Goal: Task Accomplishment & Management: Use online tool/utility

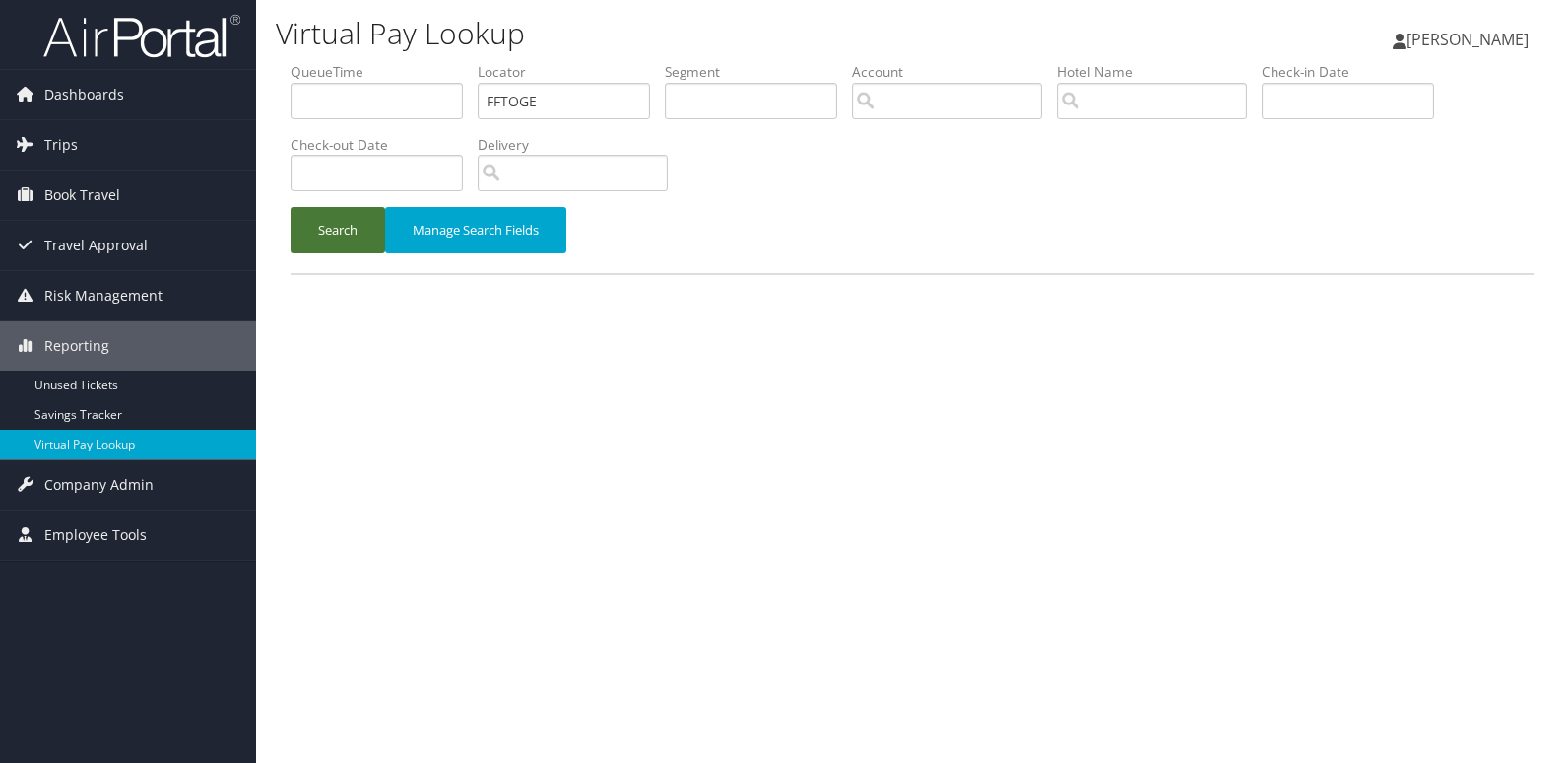
click at [345, 217] on button "Search" at bounding box center [338, 229] width 95 height 46
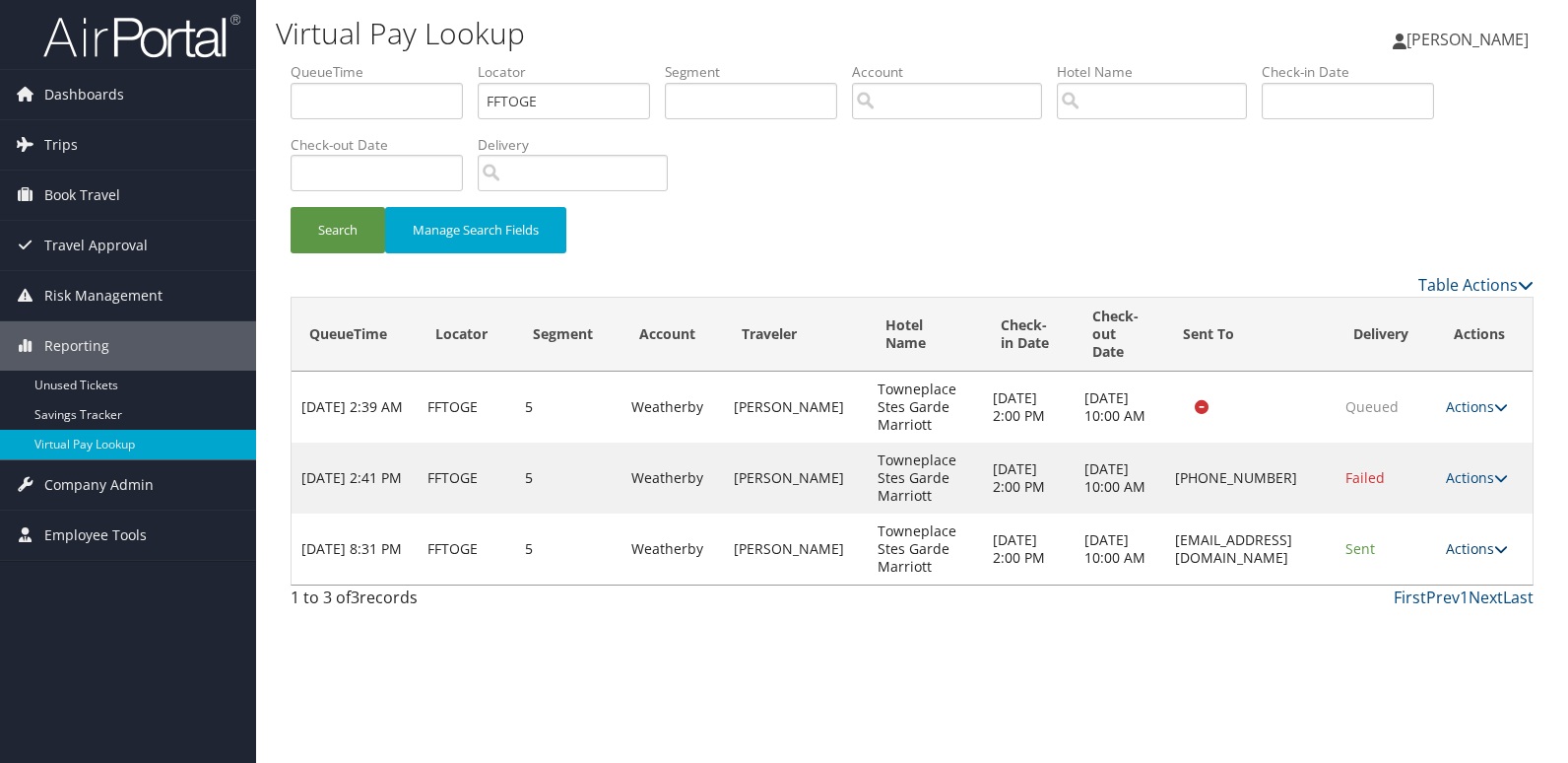
click at [1471, 549] on link "Actions" at bounding box center [1476, 548] width 62 height 19
click at [1424, 595] on link "Logs" at bounding box center [1442, 611] width 124 height 34
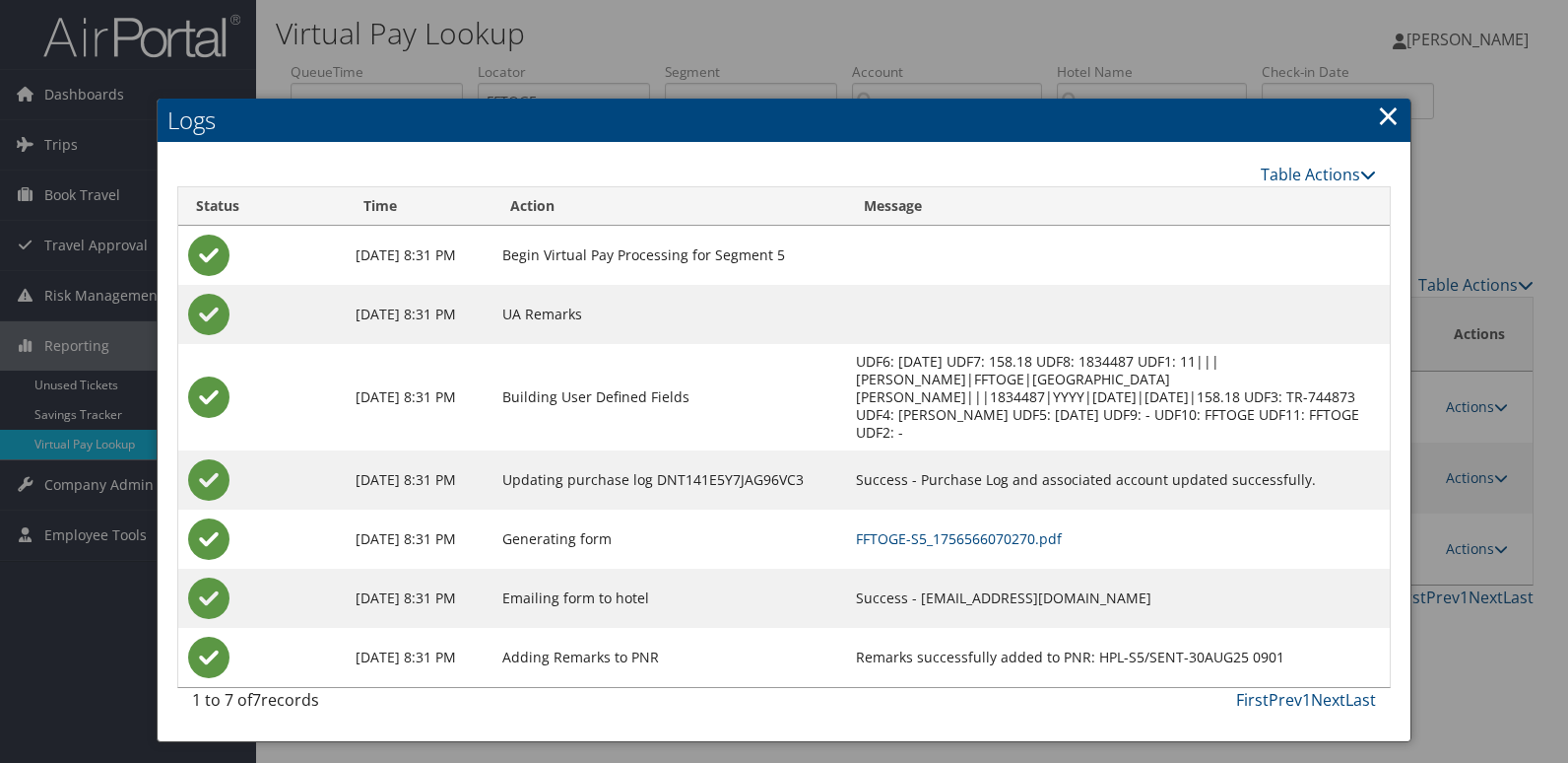
click at [944, 533] on td "FFTOGE-S5_1756566070270.pdf" at bounding box center [1117, 539] width 543 height 59
click at [948, 529] on link "FFTOGE-S5_1756566070270.pdf" at bounding box center [958, 538] width 206 height 19
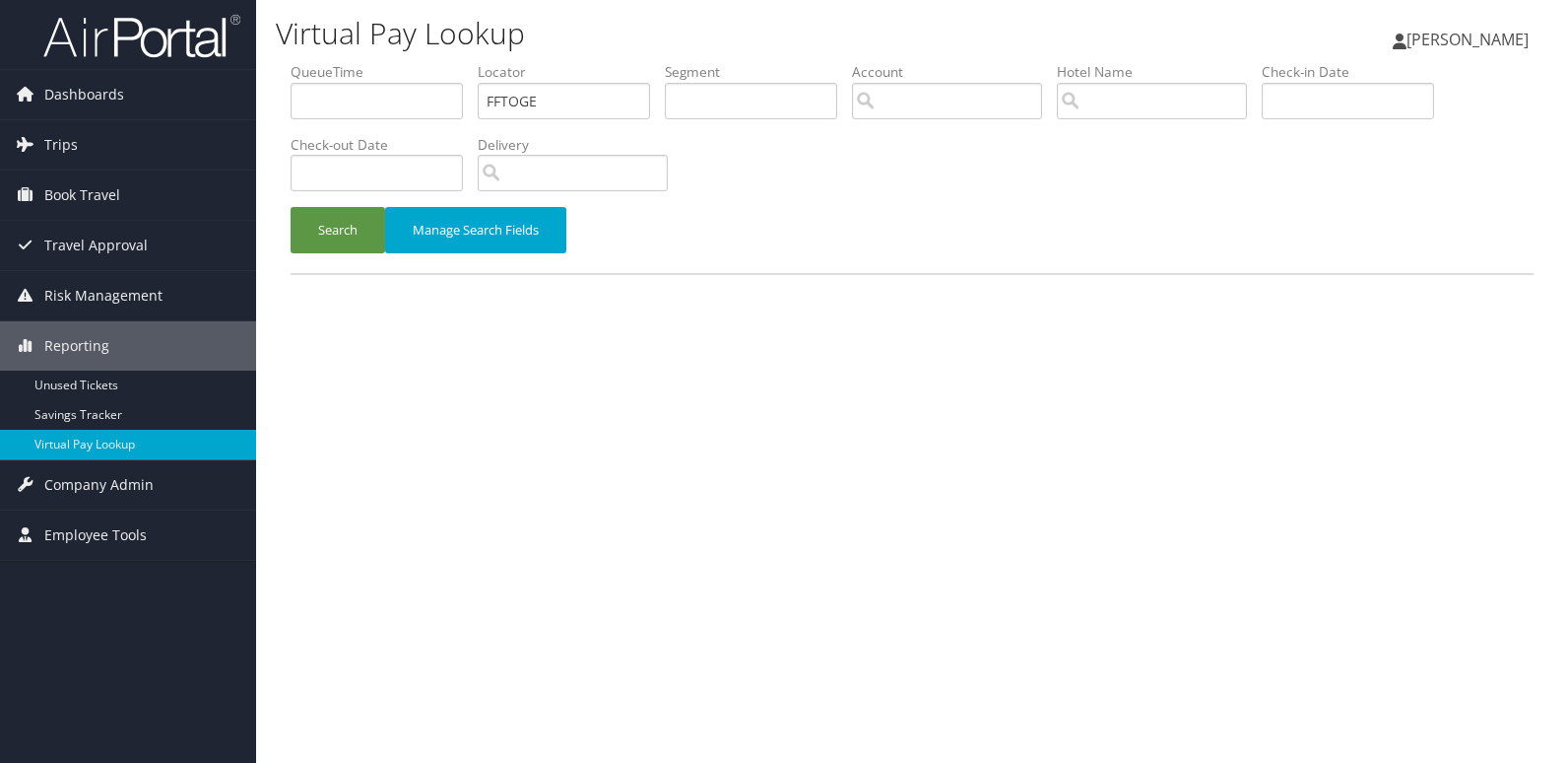
click at [274, 129] on div "Virtual Pay Lookup Luke Perry Luke Perry My Settings Travel Agency Contacts Vie…" at bounding box center [912, 382] width 1312 height 763
type input "NCWUMS"
click at [313, 227] on button "Search" at bounding box center [338, 229] width 95 height 46
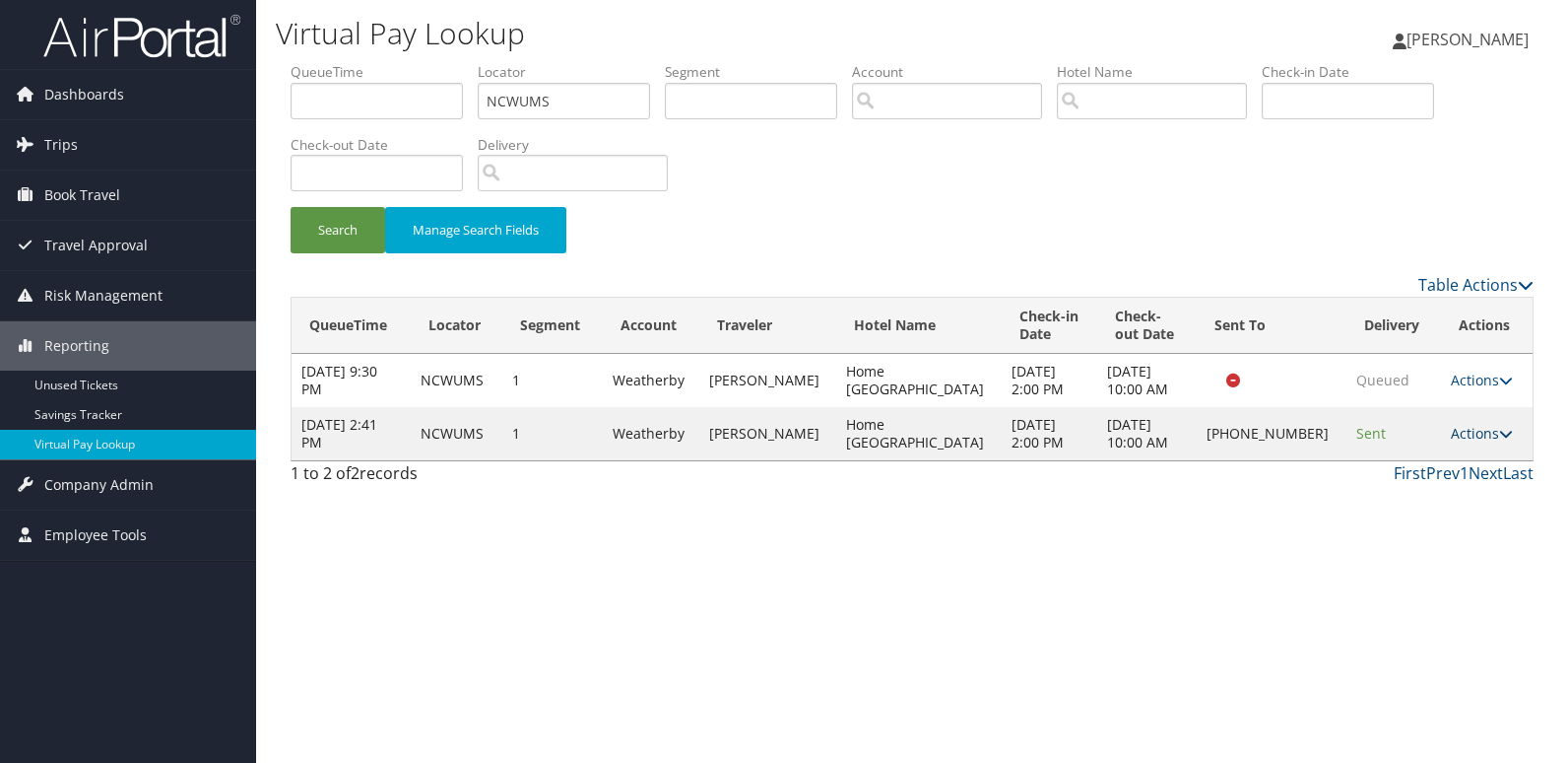
click at [1481, 435] on link "Actions" at bounding box center [1481, 433] width 62 height 19
click at [1387, 499] on link "Logs" at bounding box center [1414, 495] width 168 height 34
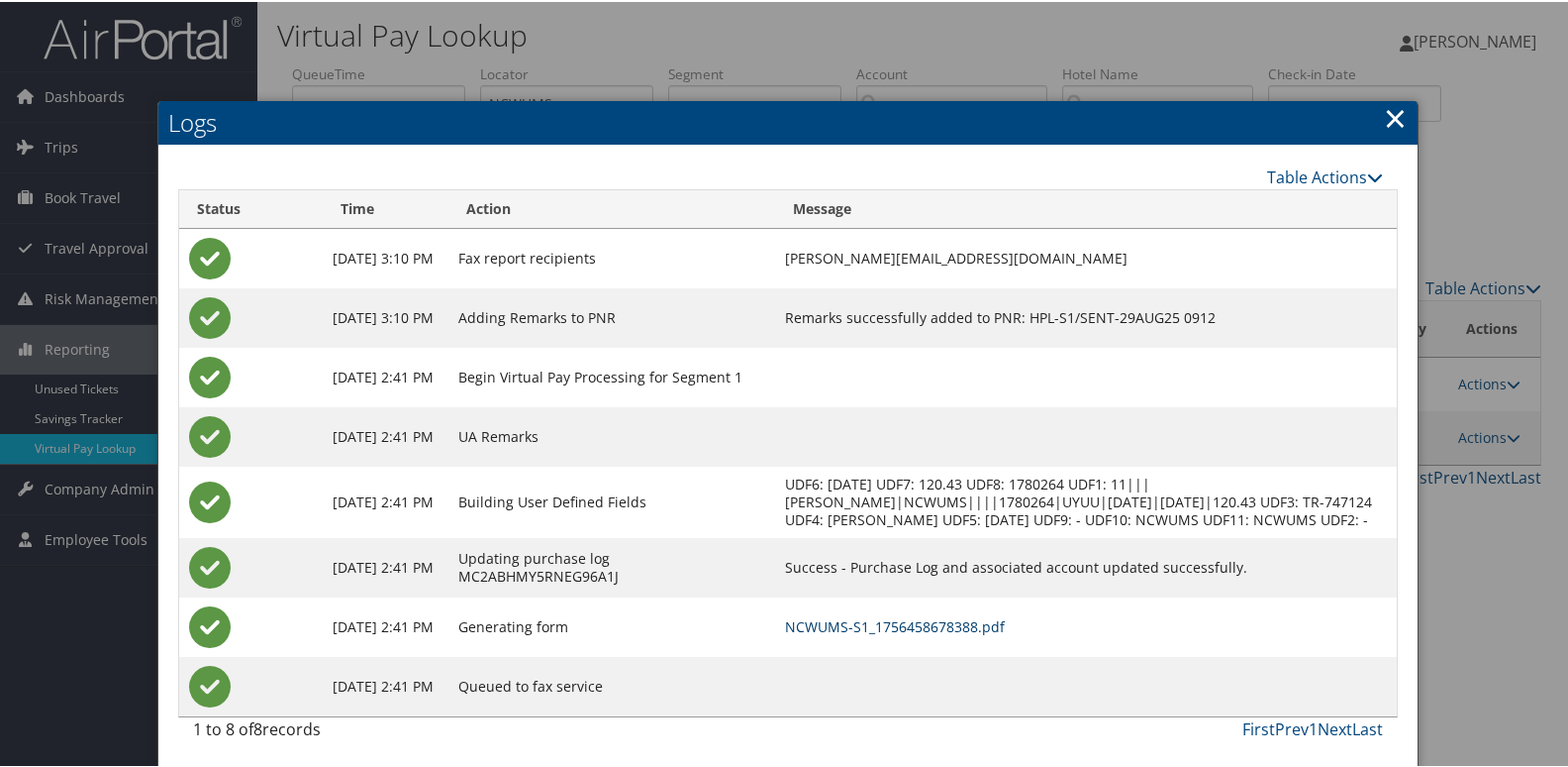
click at [925, 634] on link "NCWUMS-S1_1756458678388.pdf" at bounding box center [894, 624] width 219 height 19
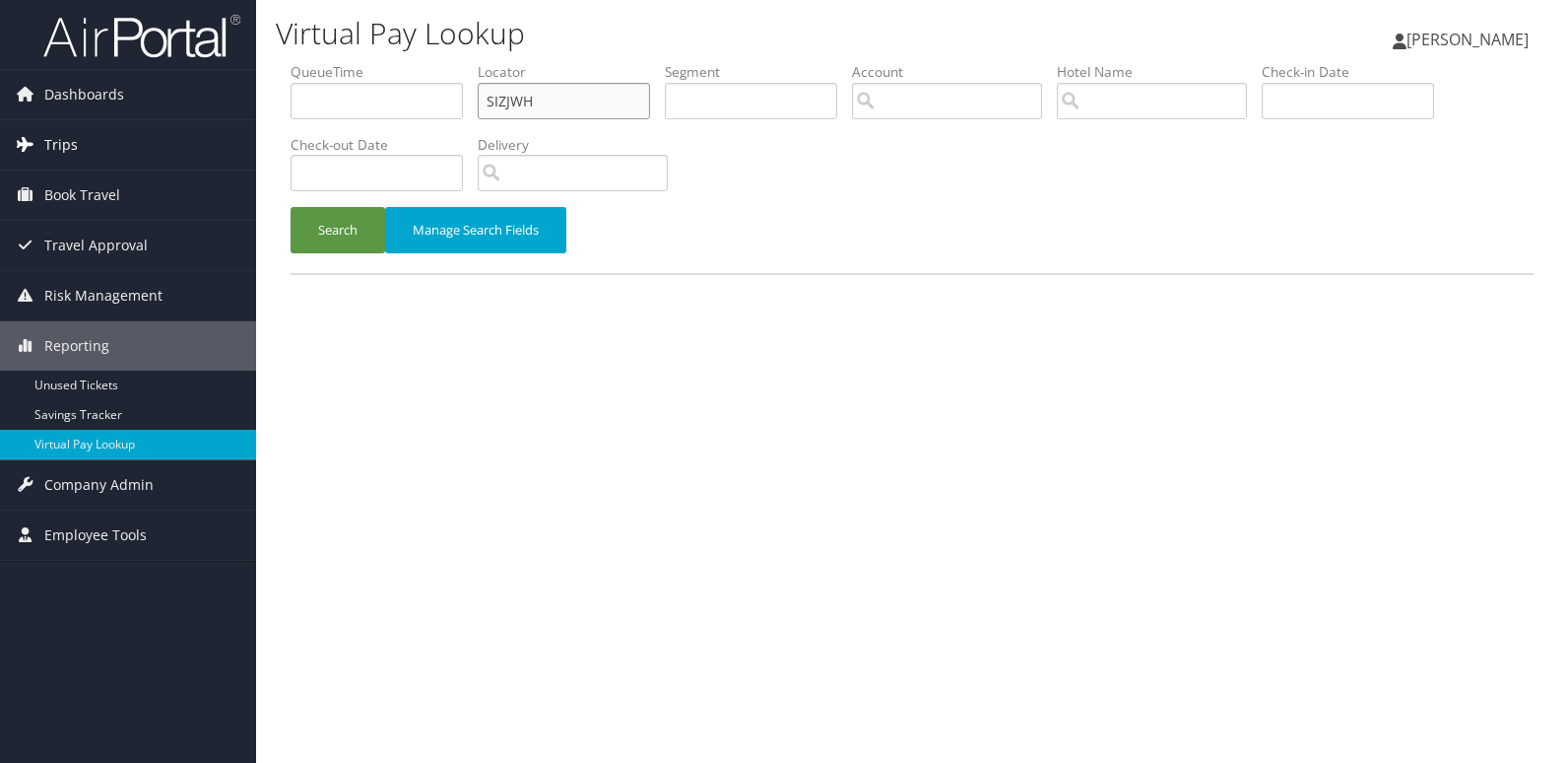
drag, startPoint x: 535, startPoint y: 97, endPoint x: 253, endPoint y: 144, distance: 285.9
click at [253, 144] on div "Dashboards AirPortal 360™ (Manager) My Travel Dashboard Trips Airtinerary® Look…" at bounding box center [784, 382] width 1568 height 763
paste input "HLAUHD"
type input "HLAUHD"
click at [298, 252] on button "Search" at bounding box center [338, 229] width 95 height 46
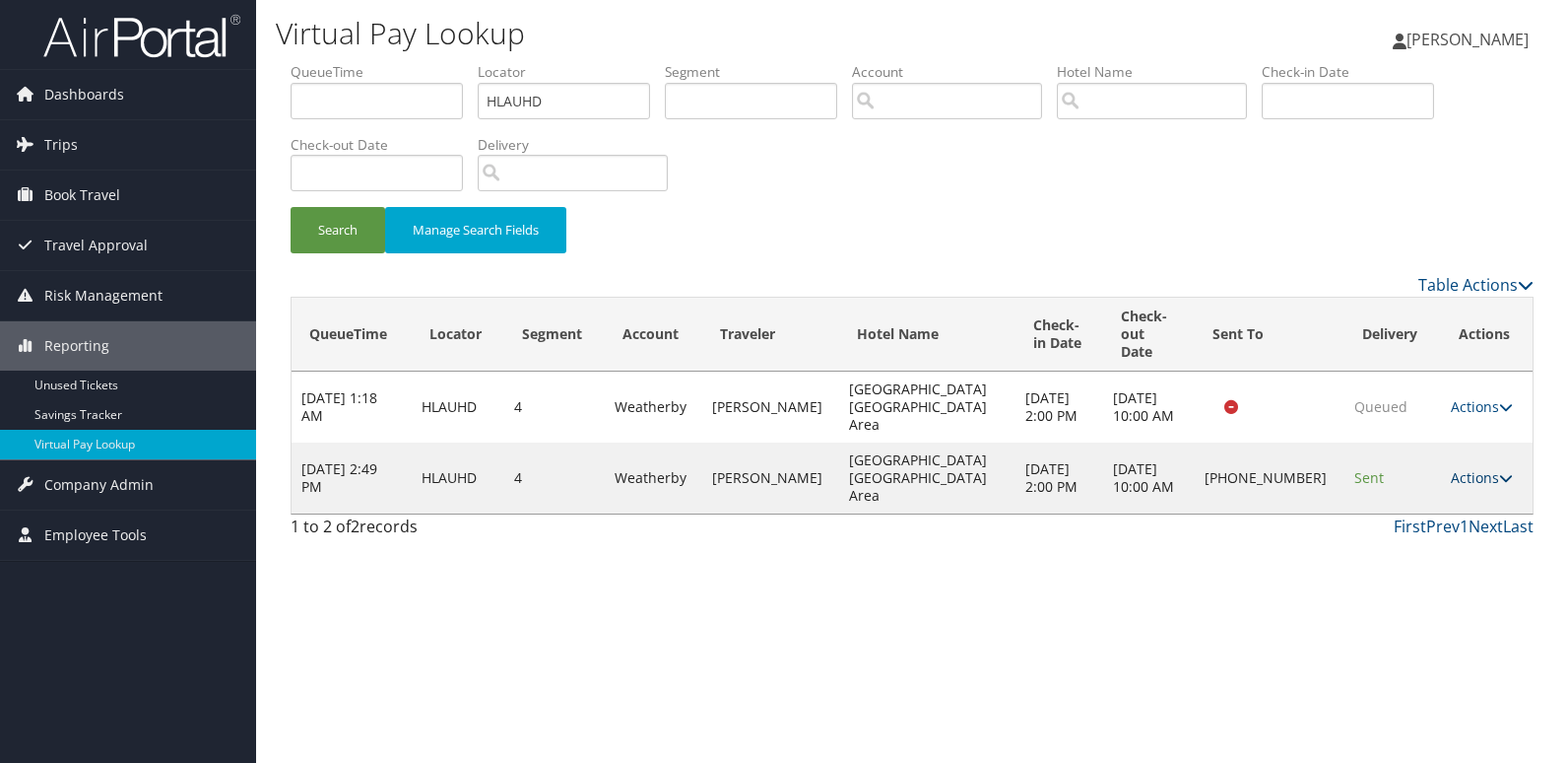
click at [1465, 467] on link "Actions" at bounding box center [1481, 476] width 62 height 19
click at [1398, 518] on link "Logs" at bounding box center [1415, 504] width 168 height 34
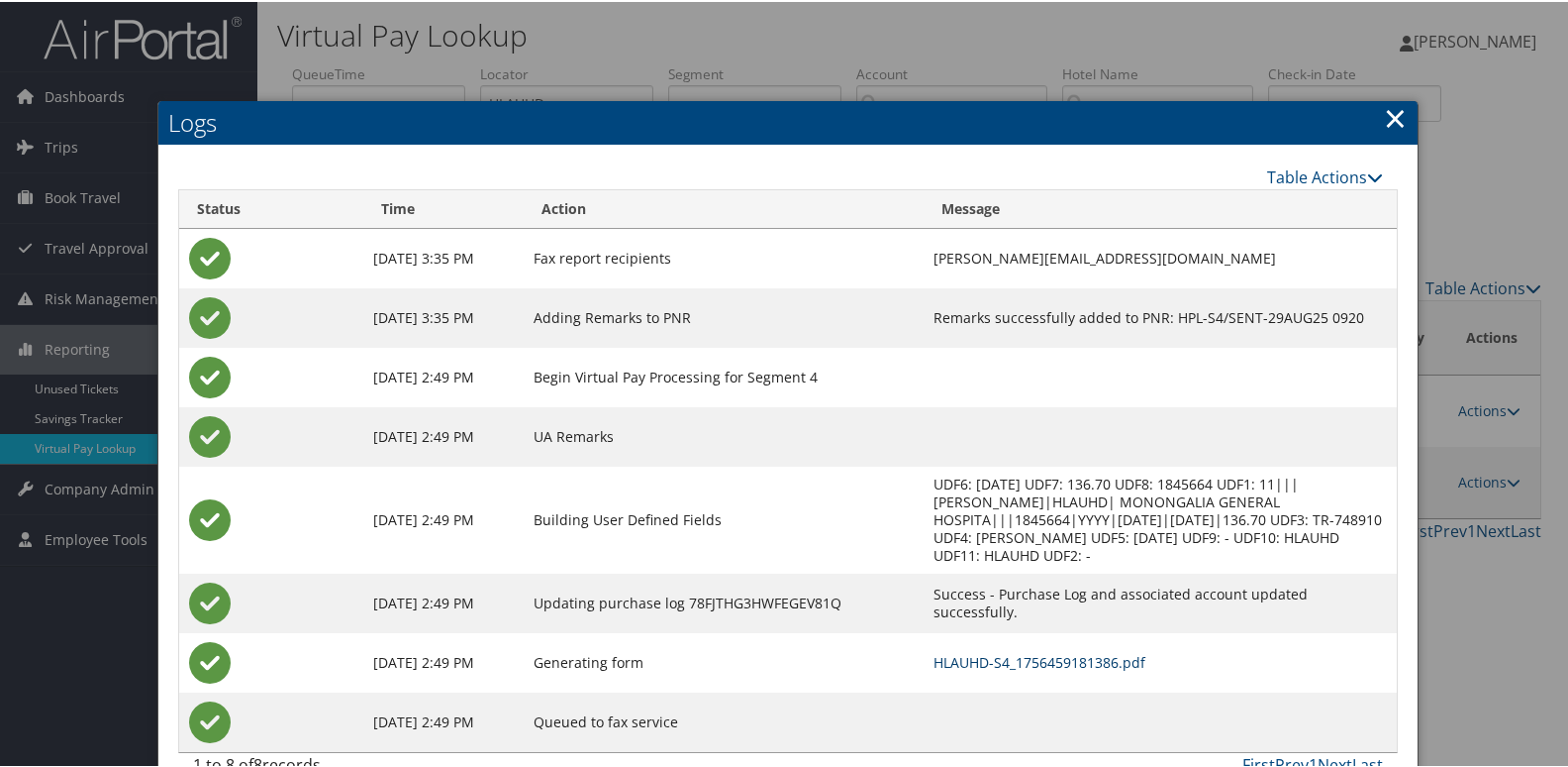
click at [984, 651] on link "HLAUHD-S4_1756459181386.pdf" at bounding box center [1039, 660] width 212 height 19
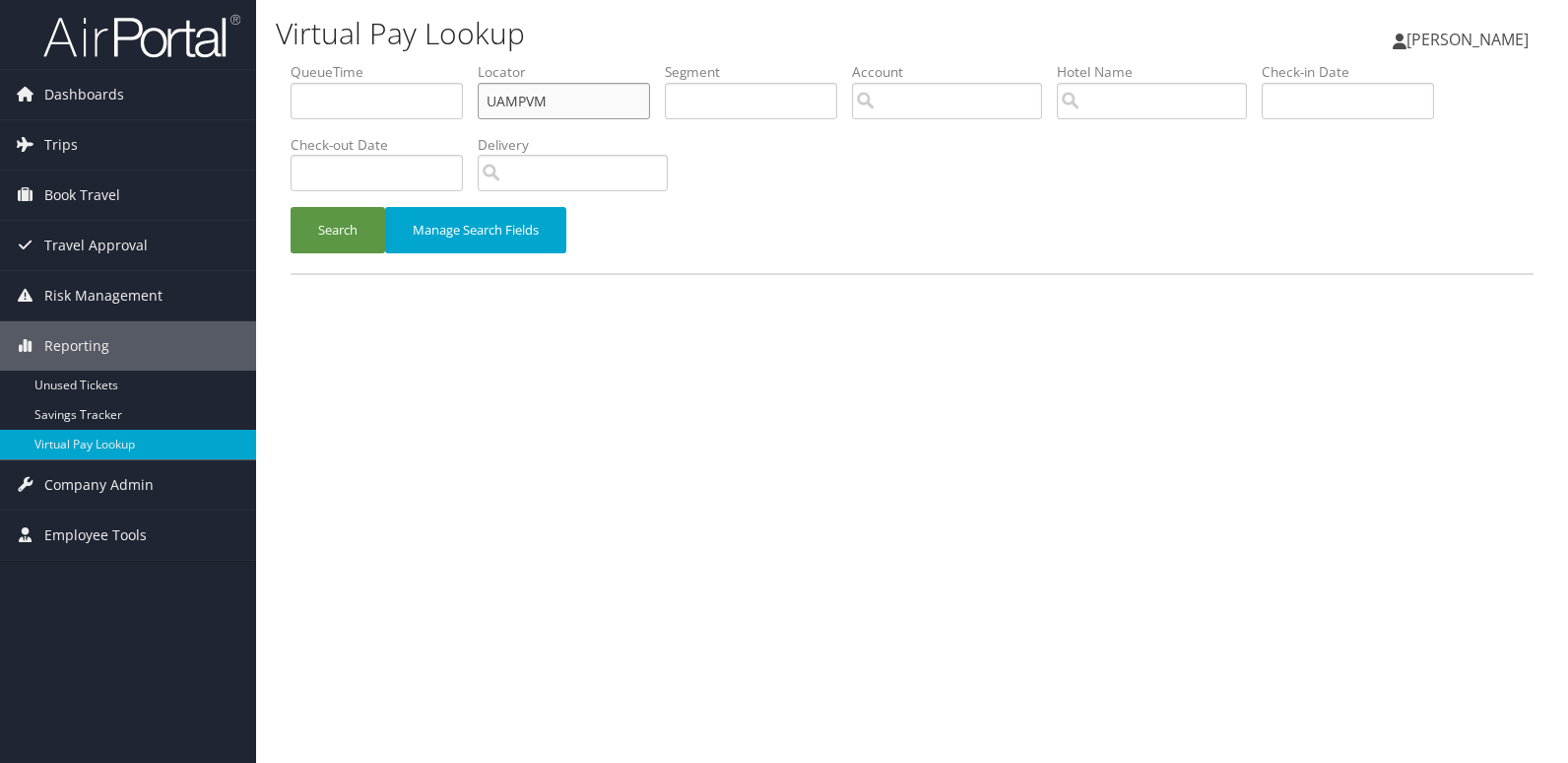
drag, startPoint x: 553, startPoint y: 99, endPoint x: 345, endPoint y: 126, distance: 209.7
click at [346, 62] on ul "QueueTime Locator UAMPVM Segment Account Traveler Hotel Name Check-in Date Chec…" at bounding box center [912, 62] width 1243 height 0
paste input "GDLQSY"
type input "GDLQSY"
click at [318, 230] on button "Search" at bounding box center [338, 229] width 95 height 46
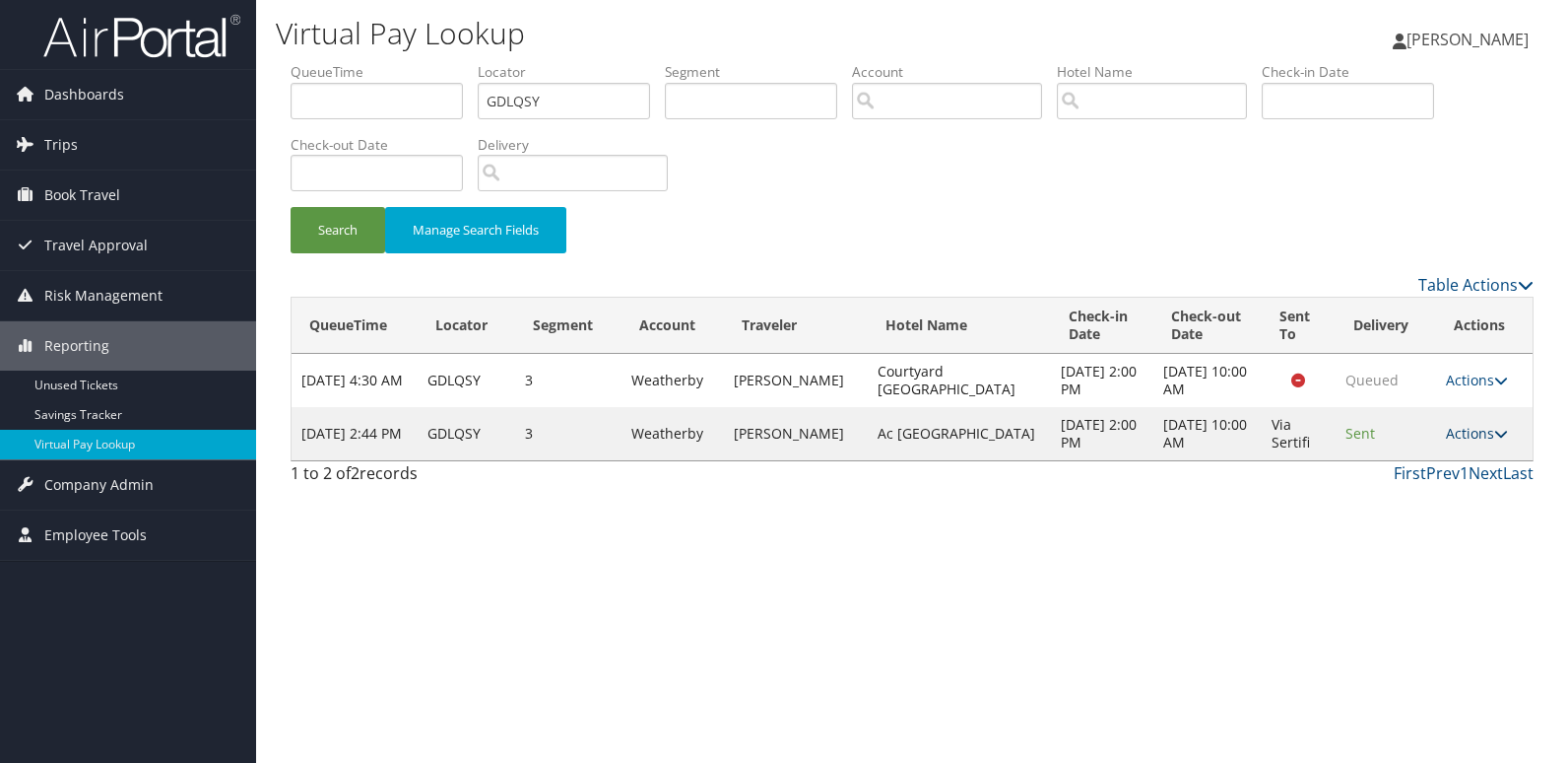
click at [1469, 429] on link "Actions" at bounding box center [1476, 433] width 62 height 19
click at [1436, 493] on link "Logs" at bounding box center [1440, 495] width 124 height 34
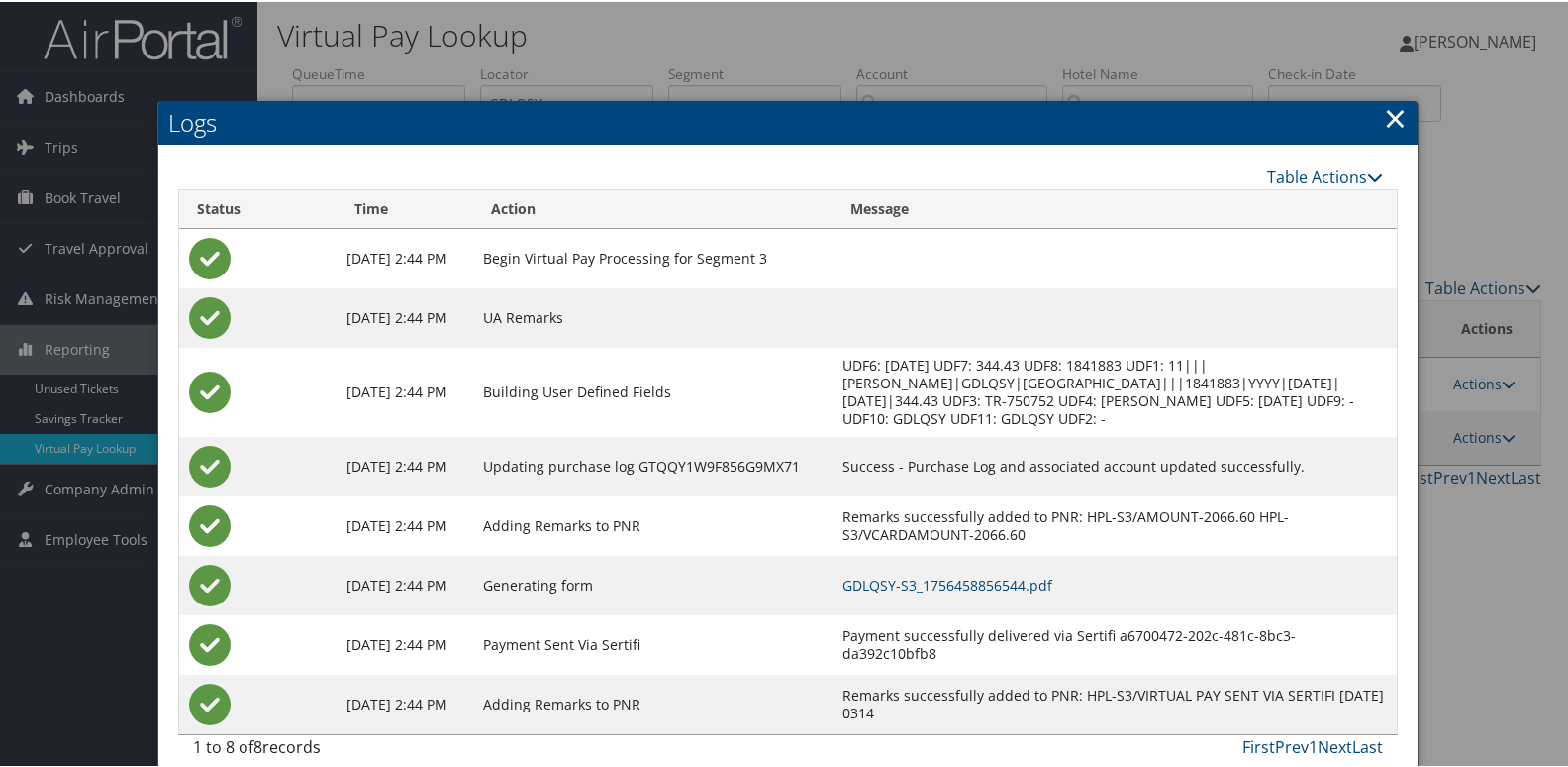
click at [1018, 598] on td "GDLQSY-S3_1756458856544.pdf" at bounding box center [1114, 583] width 564 height 60
click at [1025, 573] on link "GDLQSY-S3_1756458856544.pdf" at bounding box center [946, 582] width 210 height 19
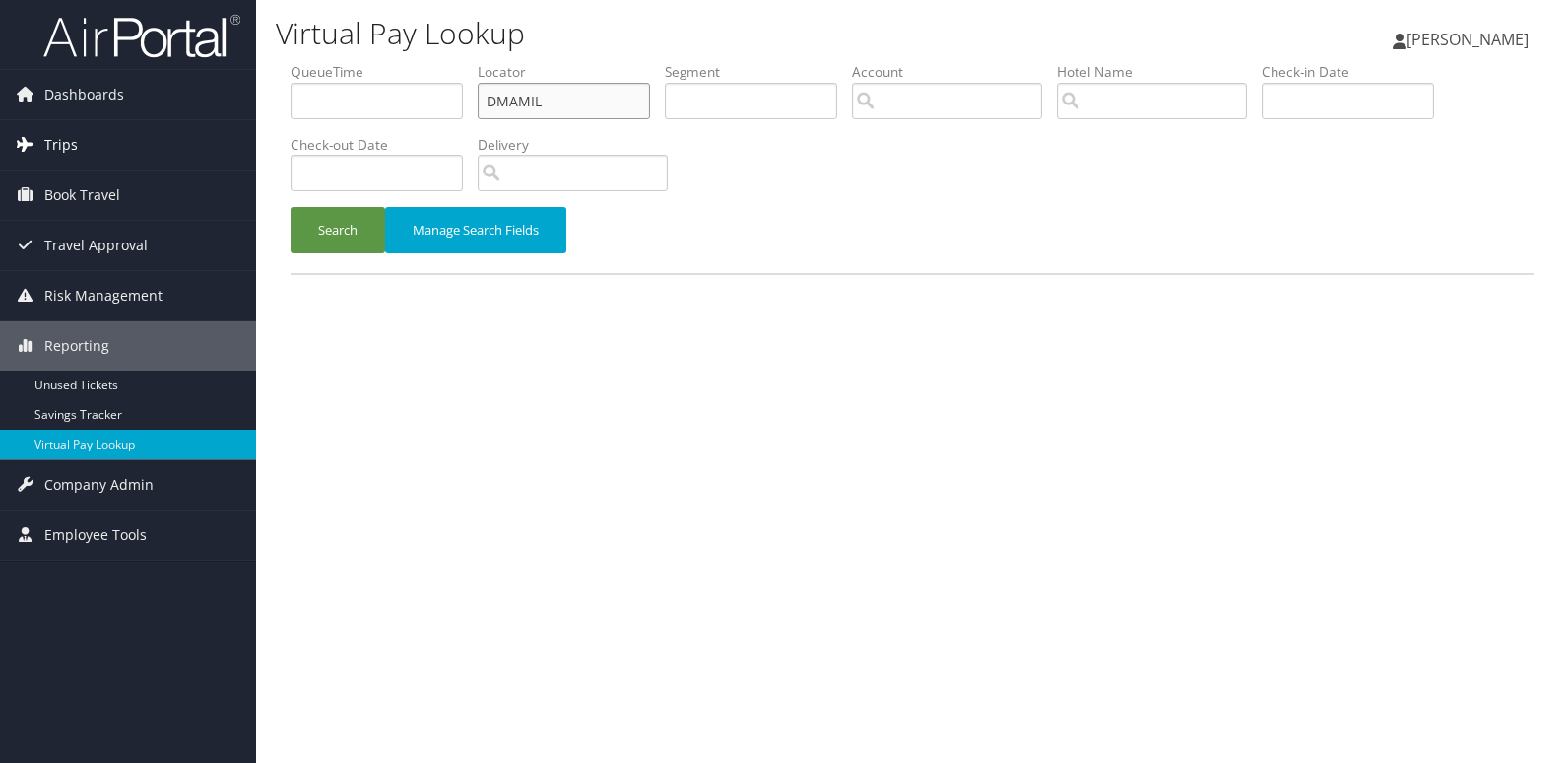
drag, startPoint x: 551, startPoint y: 91, endPoint x: 237, endPoint y: 136, distance: 317.2
click at [237, 136] on div "Dashboards AirPortal 360™ (Manager) My Travel Dashboard Trips Airtinerary® Look…" at bounding box center [784, 382] width 1568 height 763
paste input "IYNMGO"
type input "IYNMGO"
click at [290, 207] on button "Search" at bounding box center [338, 229] width 95 height 46
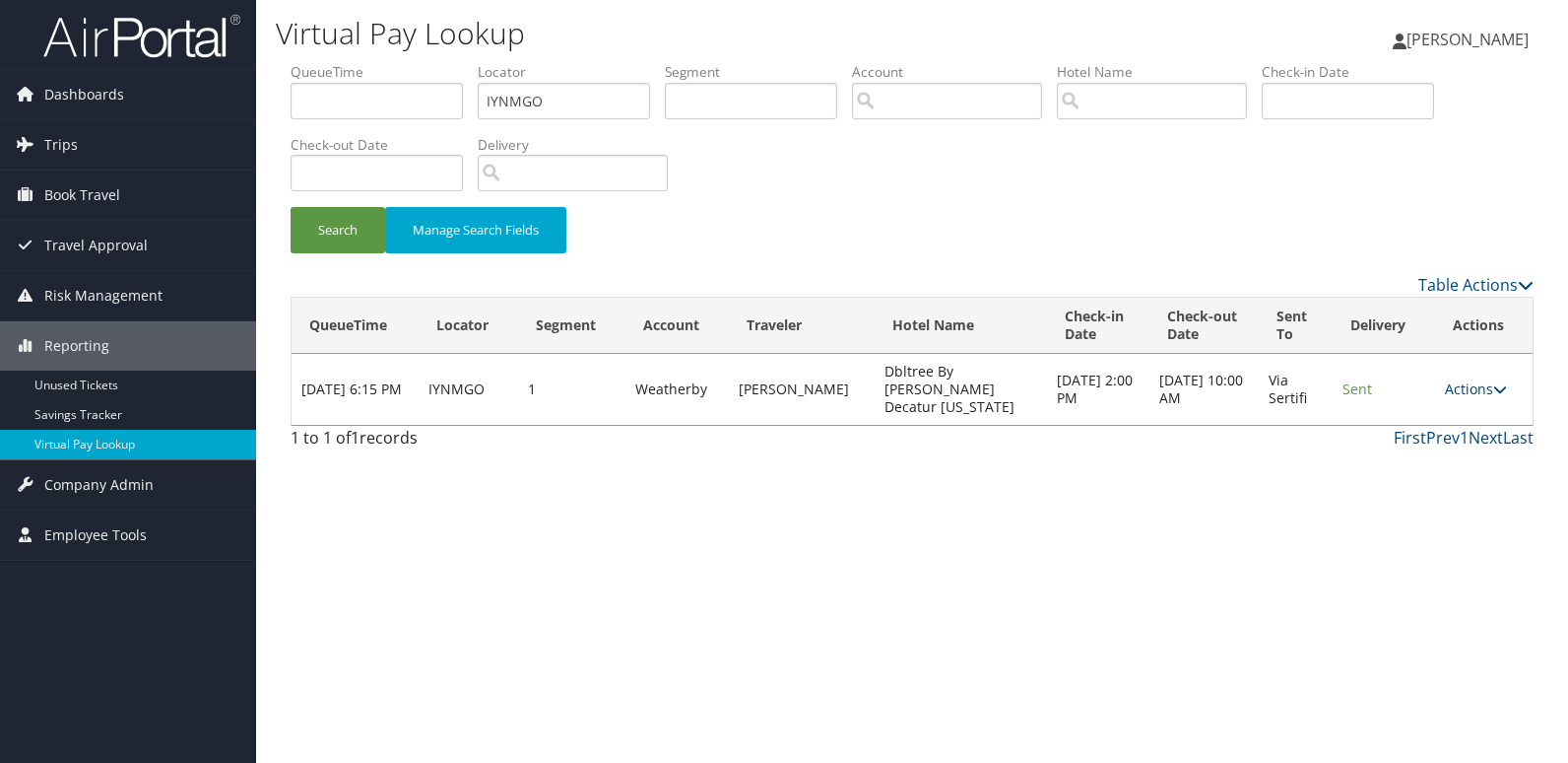
click at [1475, 383] on link "Actions" at bounding box center [1475, 388] width 62 height 19
click at [1452, 446] on link "Logs" at bounding box center [1439, 443] width 124 height 34
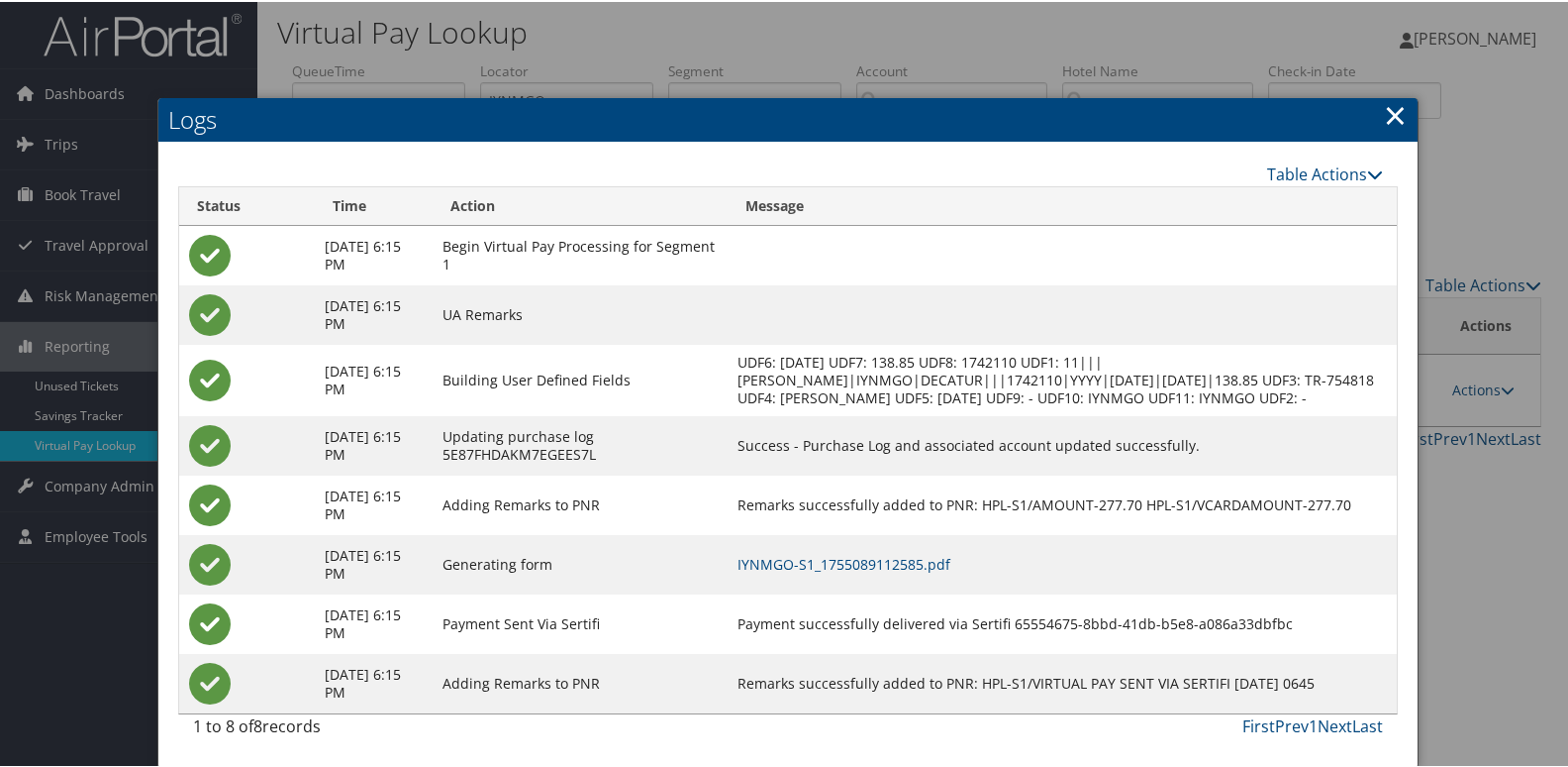
scroll to position [21, 0]
click at [911, 568] on link "IYNMGO-S1_1755089112585.pdf" at bounding box center [844, 561] width 213 height 19
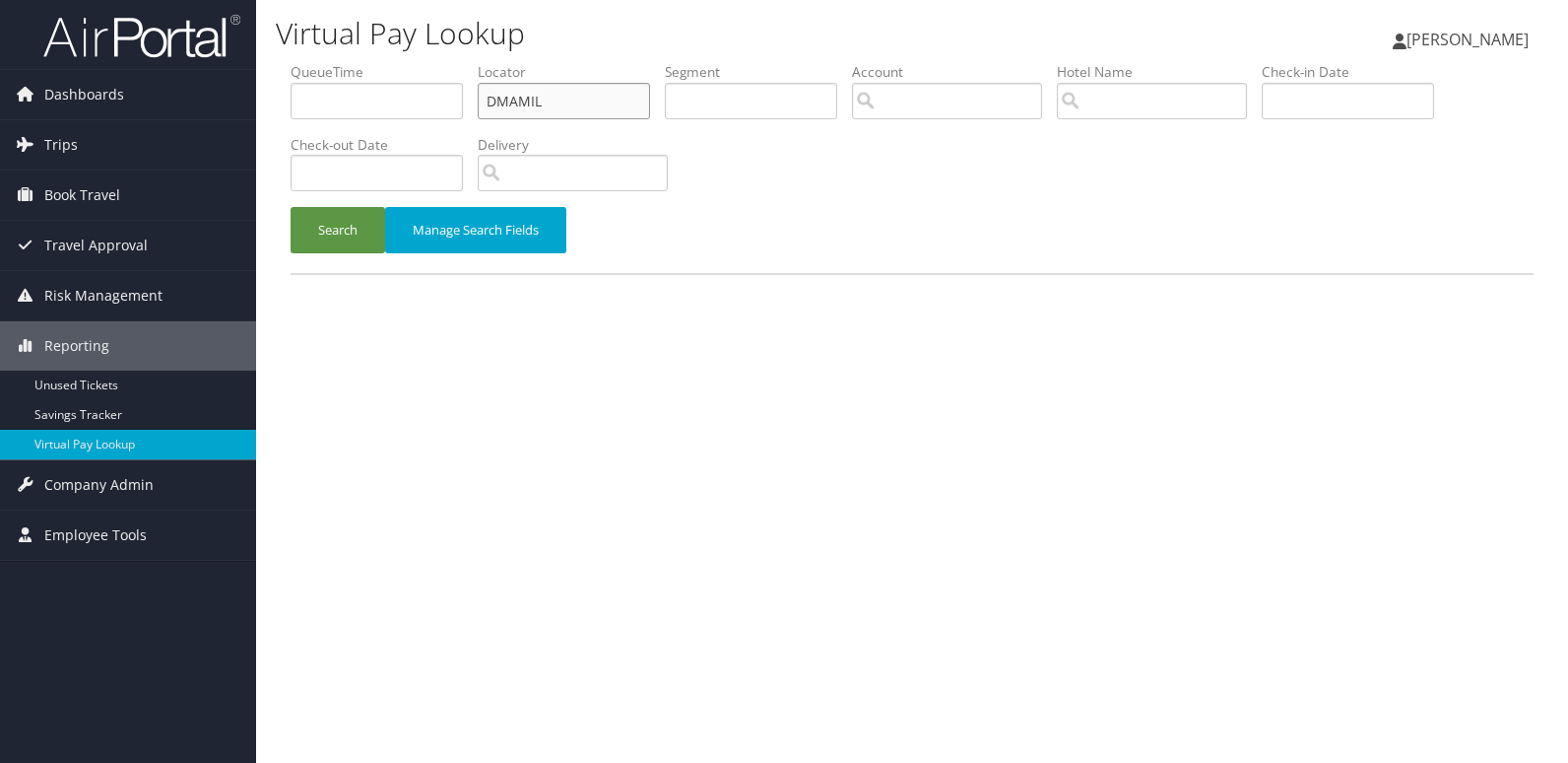
drag, startPoint x: 557, startPoint y: 105, endPoint x: 323, endPoint y: 145, distance: 237.4
click at [323, 62] on ul "QueueTime Locator DMAMIL Segment Account Traveler Hotel Name Check-in Date Chec…" at bounding box center [912, 62] width 1243 height 0
paste input "KZEMX"
type input "KZEMXL"
click at [335, 226] on button "Search" at bounding box center [338, 229] width 95 height 46
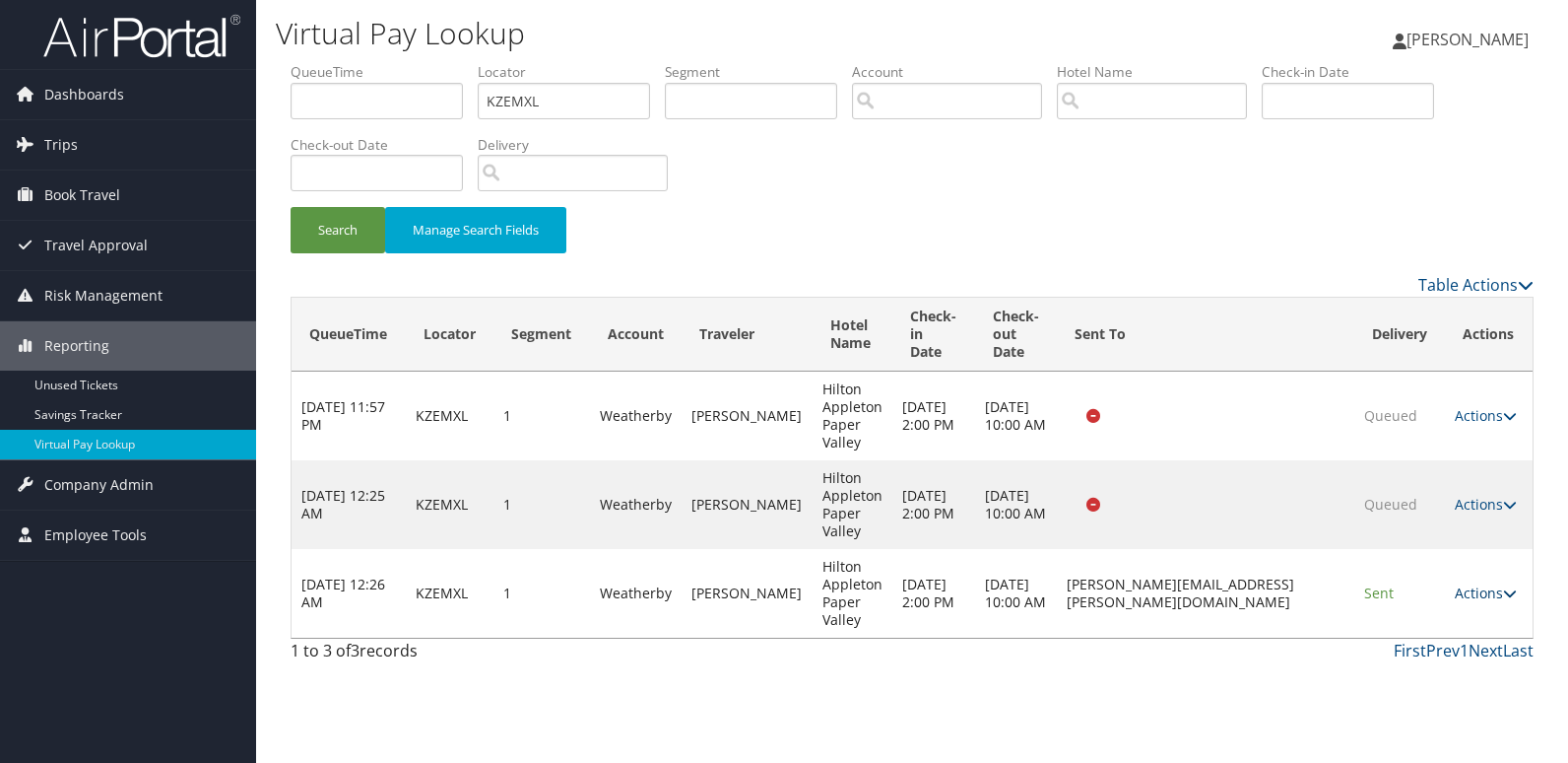
click at [1477, 593] on link "Actions" at bounding box center [1485, 592] width 62 height 19
click at [1444, 646] on link "Logs" at bounding box center [1450, 655] width 124 height 34
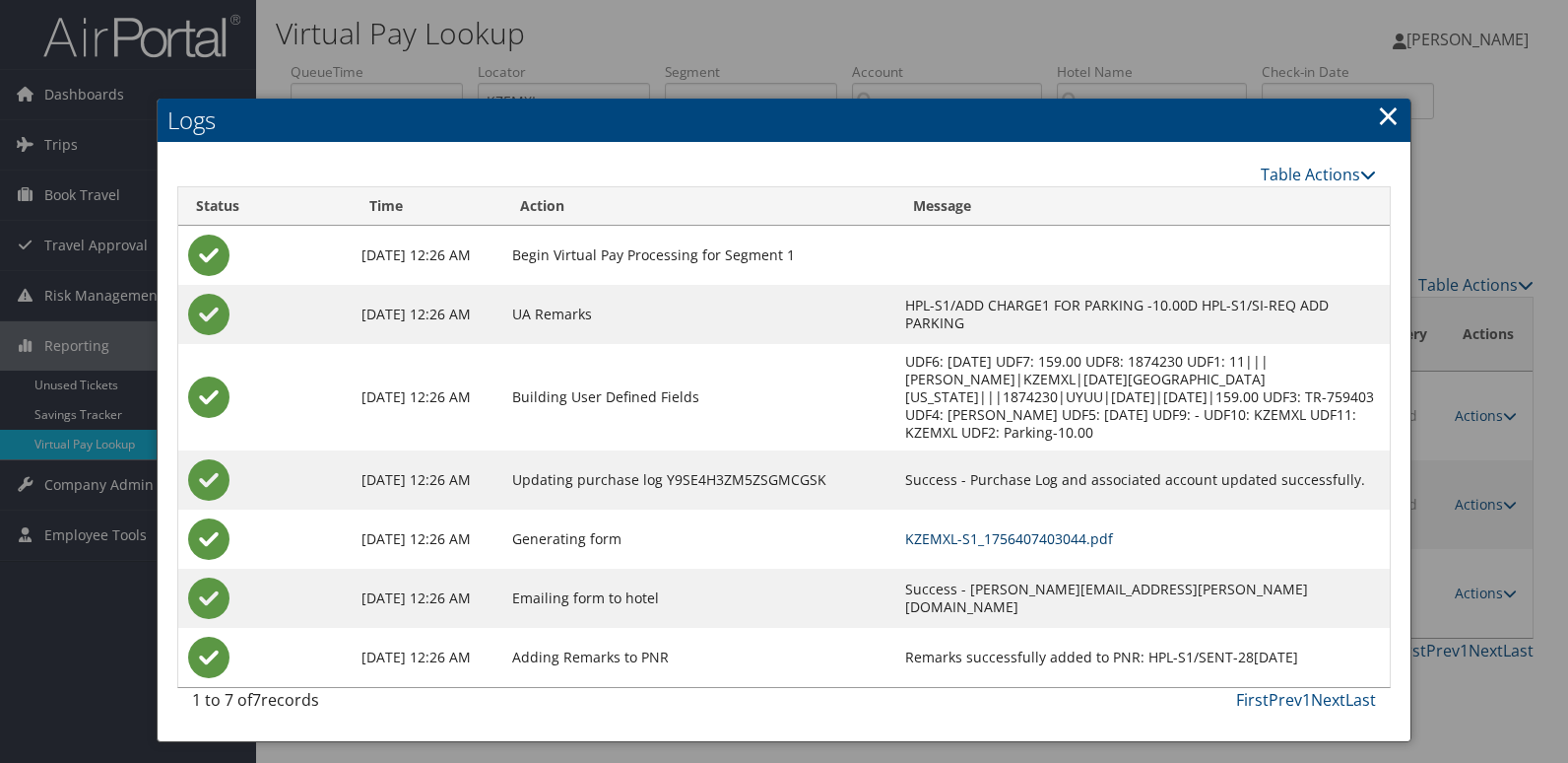
click at [908, 529] on link "KZEMXL-S1_1756407403044.pdf" at bounding box center [1009, 538] width 207 height 19
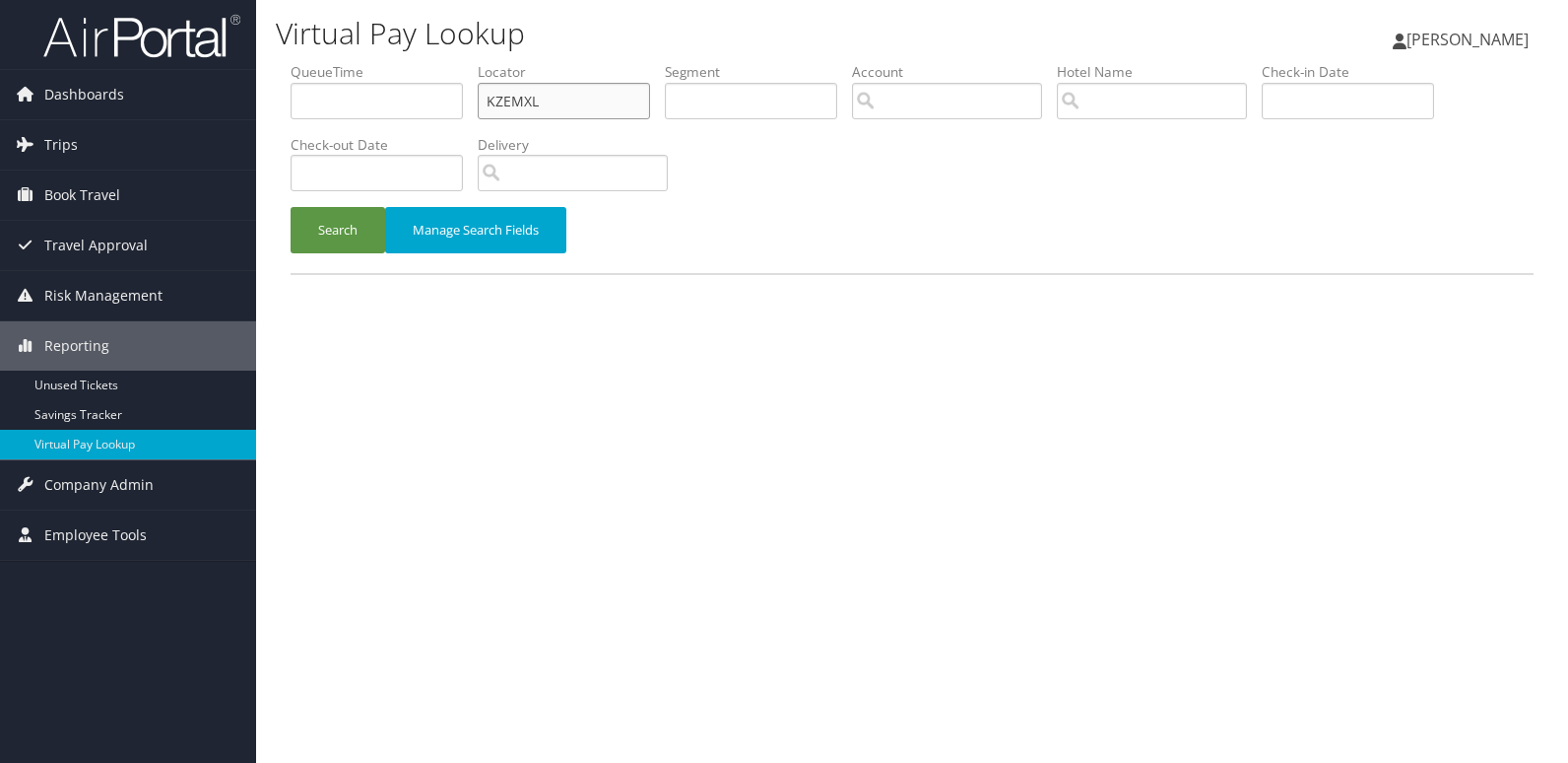
drag, startPoint x: 477, startPoint y: 112, endPoint x: 358, endPoint y: 116, distance: 119.1
click at [358, 62] on ul "QueueTime Locator KZEMXL Segment Account Traveler Hotel Name Check-in Date Chec…" at bounding box center [912, 62] width 1243 height 0
paste input "UPPSP"
type input "UPPSPL"
click at [290, 207] on button "Search" at bounding box center [338, 229] width 95 height 46
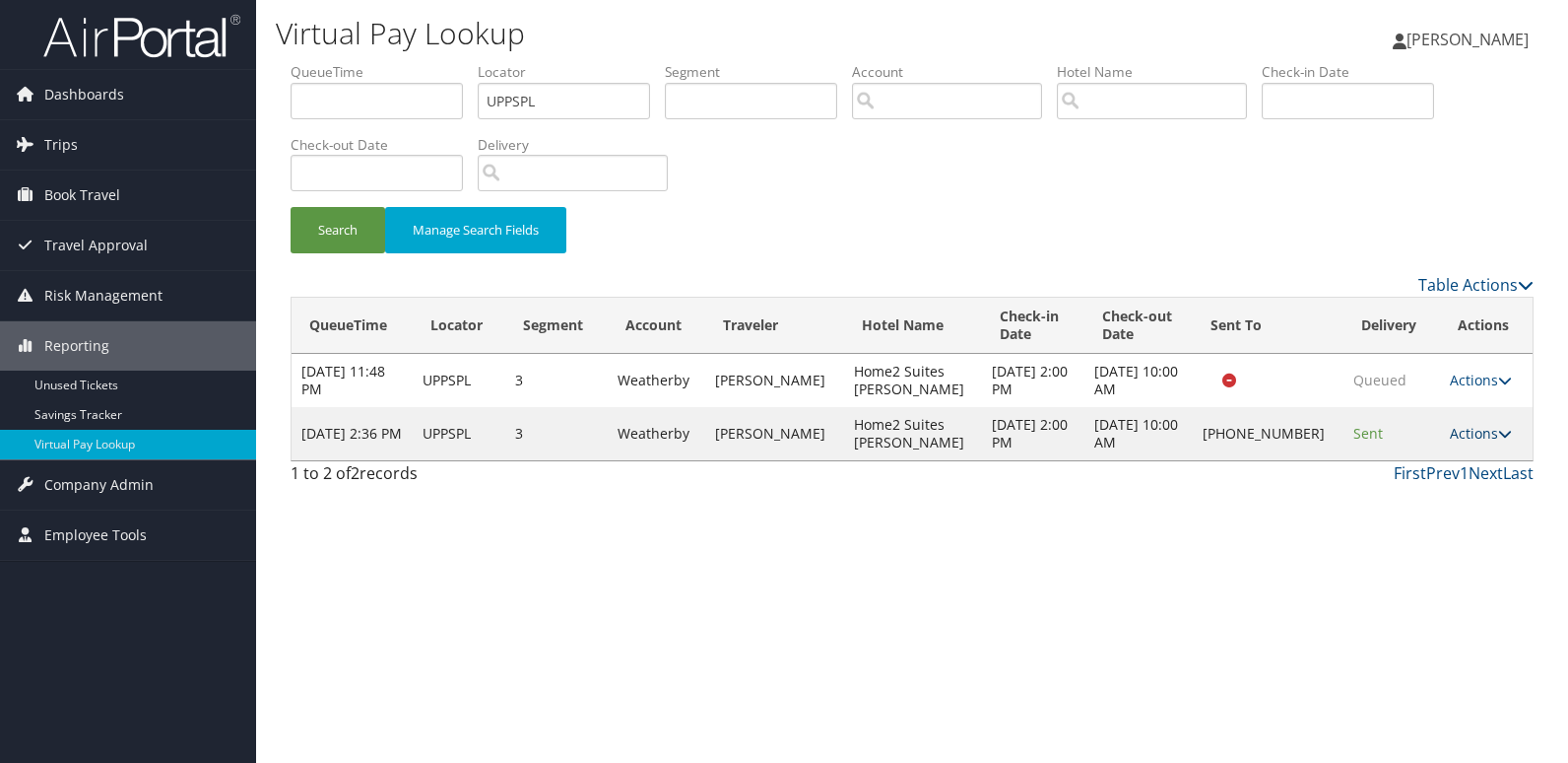
click at [1456, 430] on link "Actions" at bounding box center [1480, 433] width 62 height 19
click at [1423, 483] on link "Logs" at bounding box center [1413, 495] width 168 height 34
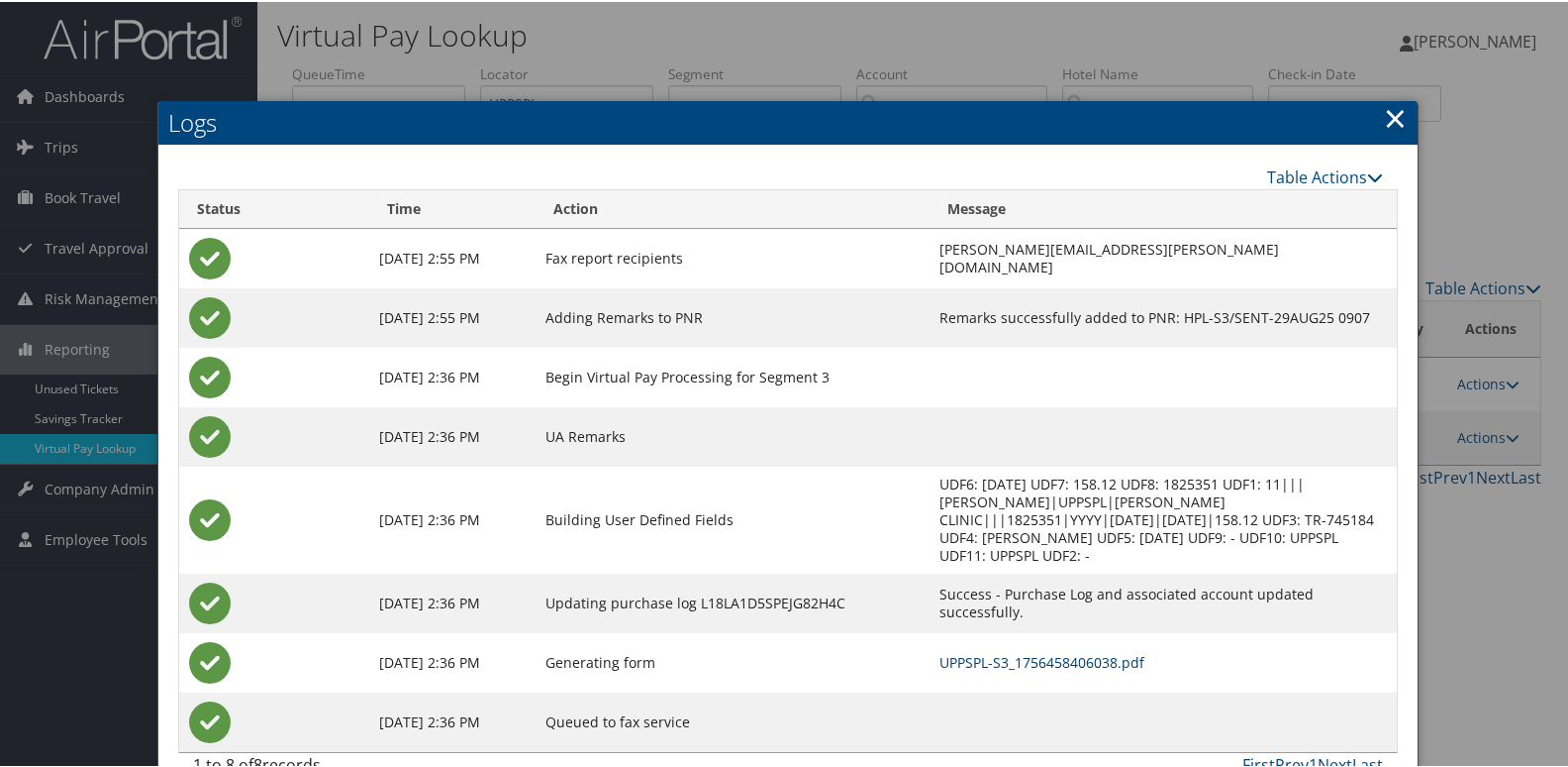
click at [952, 651] on link "UPPSPL-S3_1756458406038.pdf" at bounding box center [1042, 660] width 205 height 19
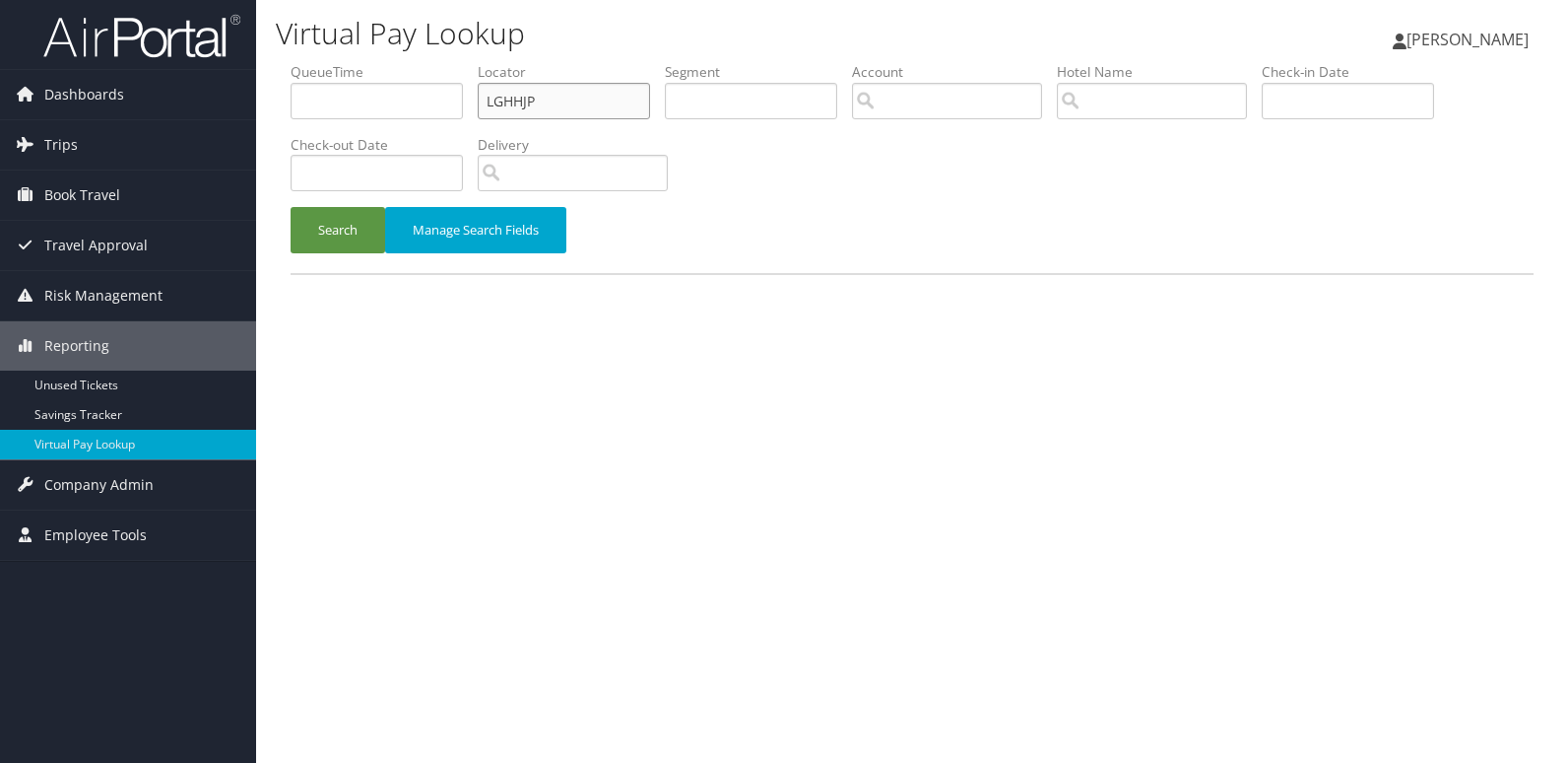
click at [407, 62] on ul "QueueTime Locator LGHHJP Segment Account Traveler Hotel Name Check-in Date Chec…" at bounding box center [912, 62] width 1243 height 0
paste input "ILRHJI"
type input "ILRHJI"
click at [347, 230] on button "Search" at bounding box center [338, 229] width 95 height 46
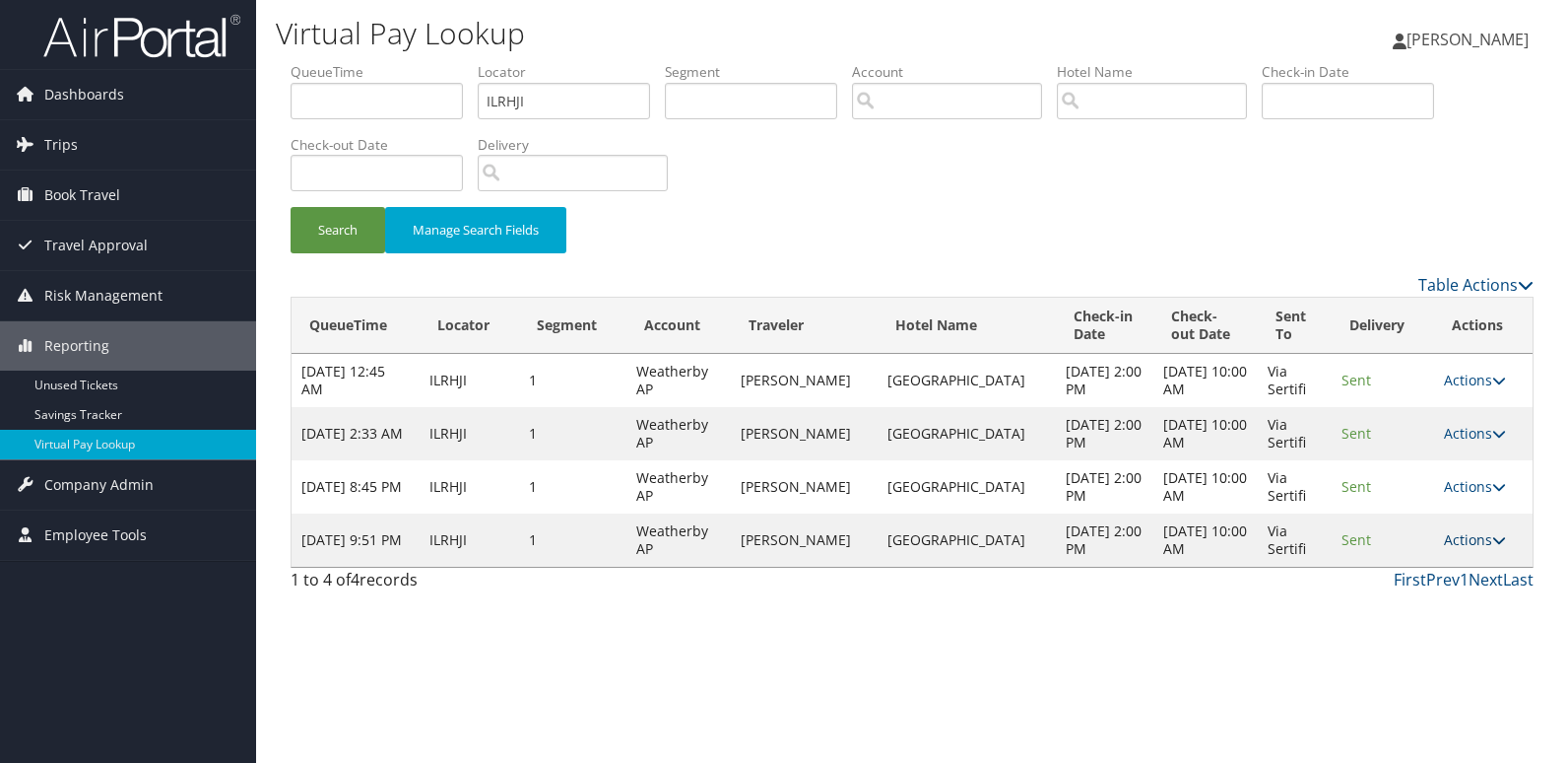
click at [1467, 537] on link "Actions" at bounding box center [1474, 539] width 62 height 19
click at [1406, 602] on link "Logs" at bounding box center [1437, 602] width 124 height 34
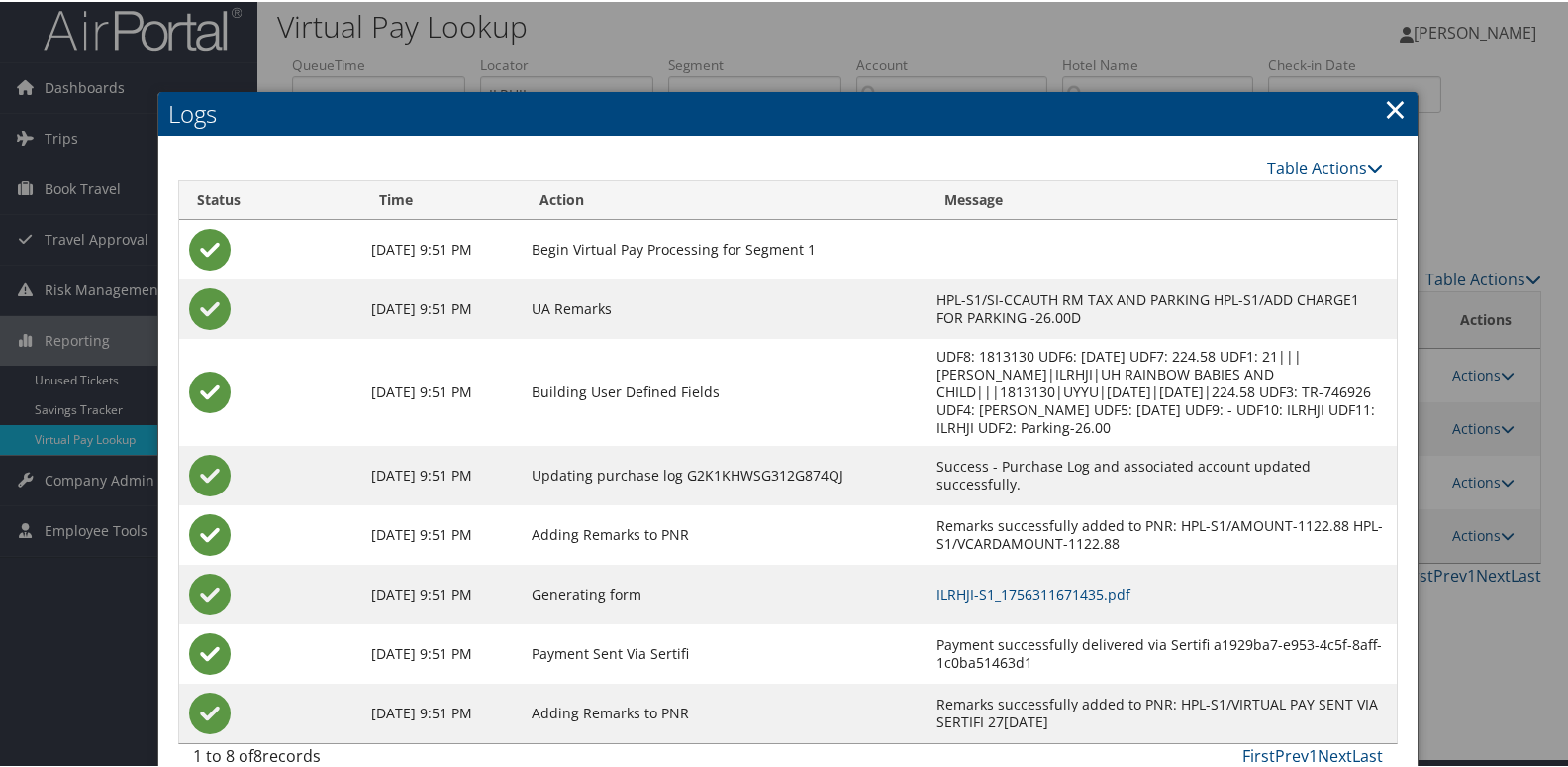
scroll to position [39, 0]
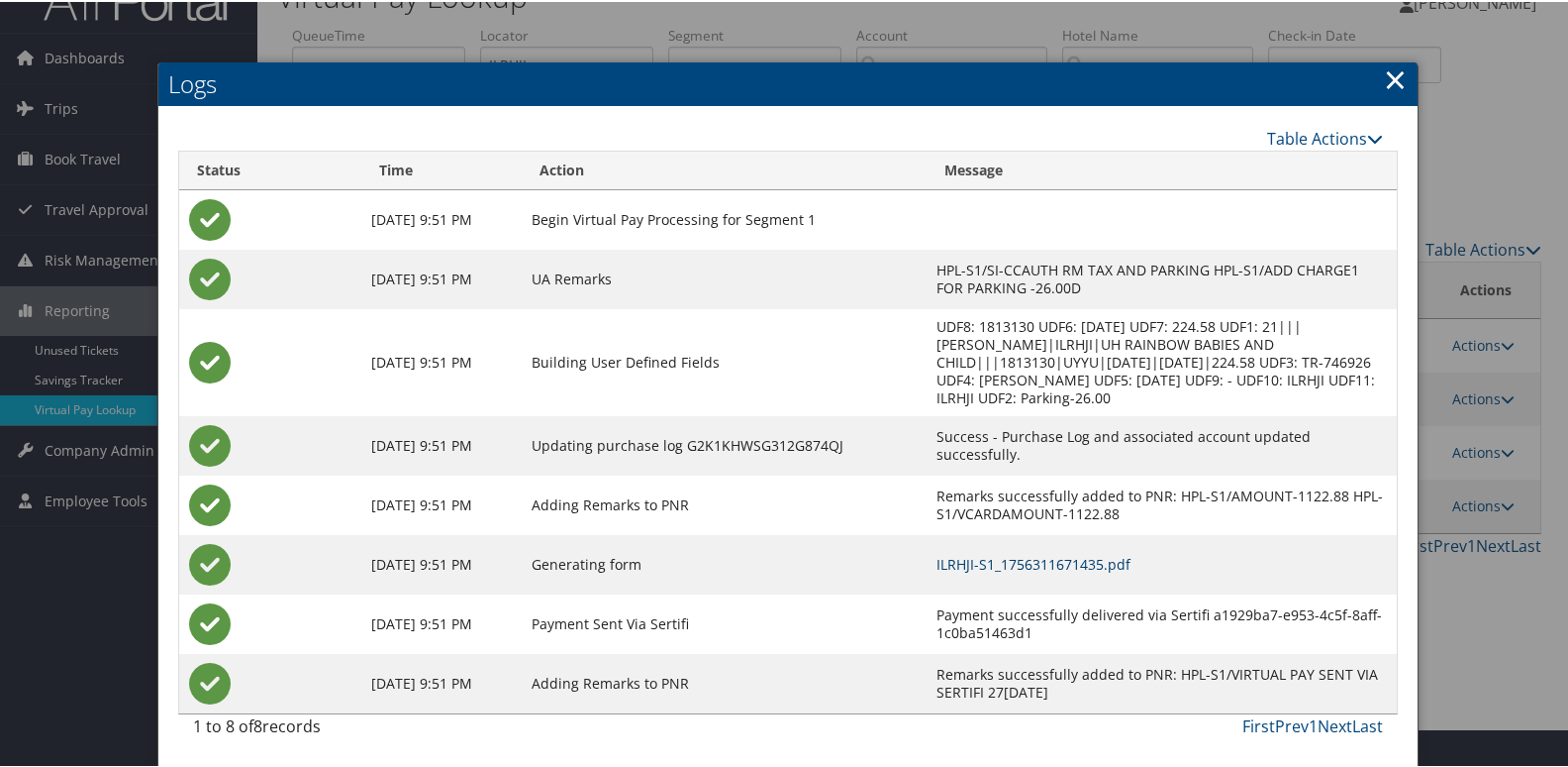
click at [987, 562] on link "ILRHJI-S1_1756311671435.pdf" at bounding box center [1033, 561] width 194 height 19
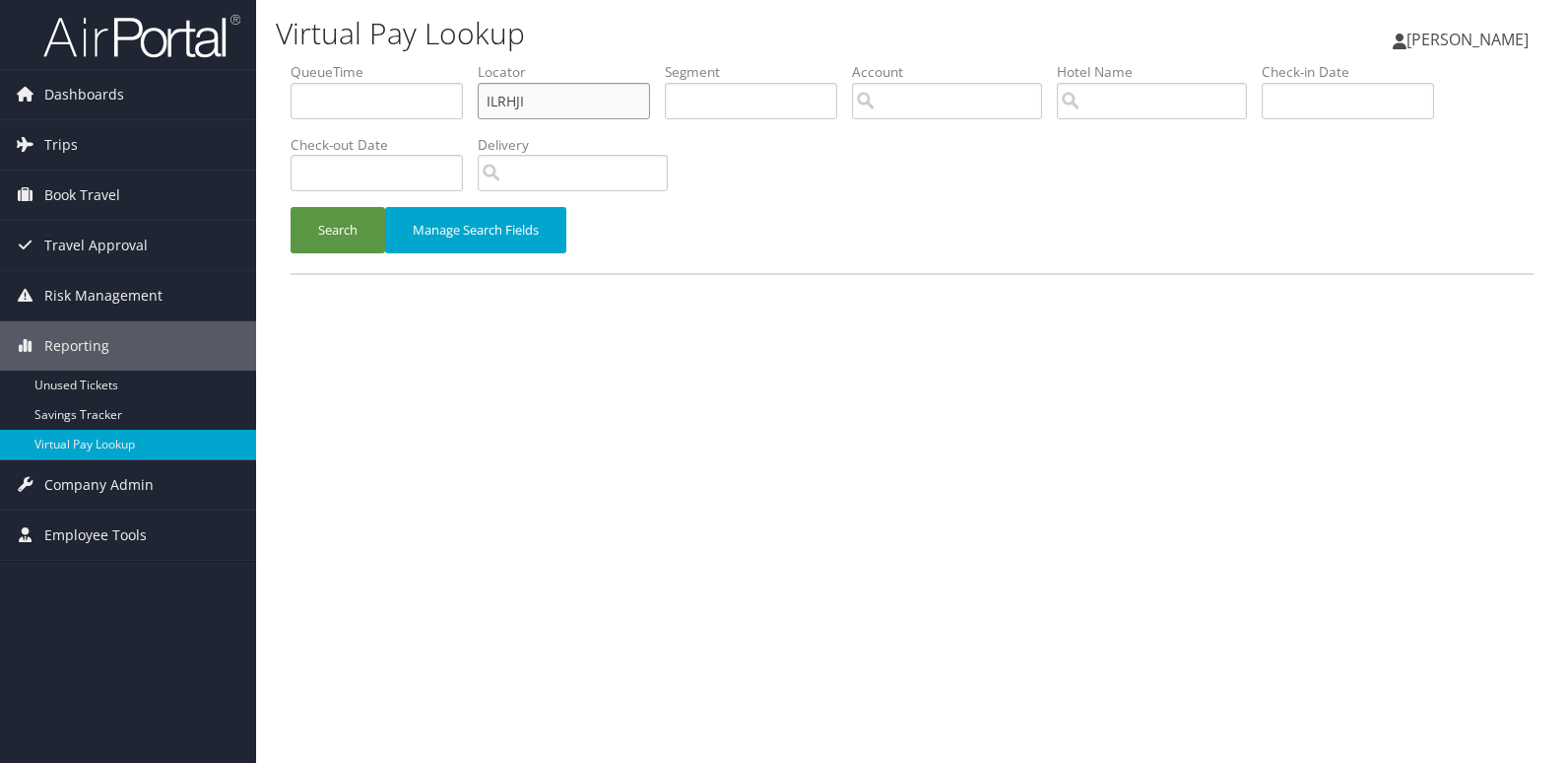
drag, startPoint x: 532, startPoint y: 107, endPoint x: 362, endPoint y: 133, distance: 172.0
click at [363, 62] on ul "QueueTime Locator ILRHJI Segment Account Traveler Hotel Name Check-in Date Chec…" at bounding box center [912, 62] width 1243 height 0
paste input "WPBIJG"
type input "WPBIJG"
click at [345, 237] on button "Search" at bounding box center [338, 229] width 95 height 46
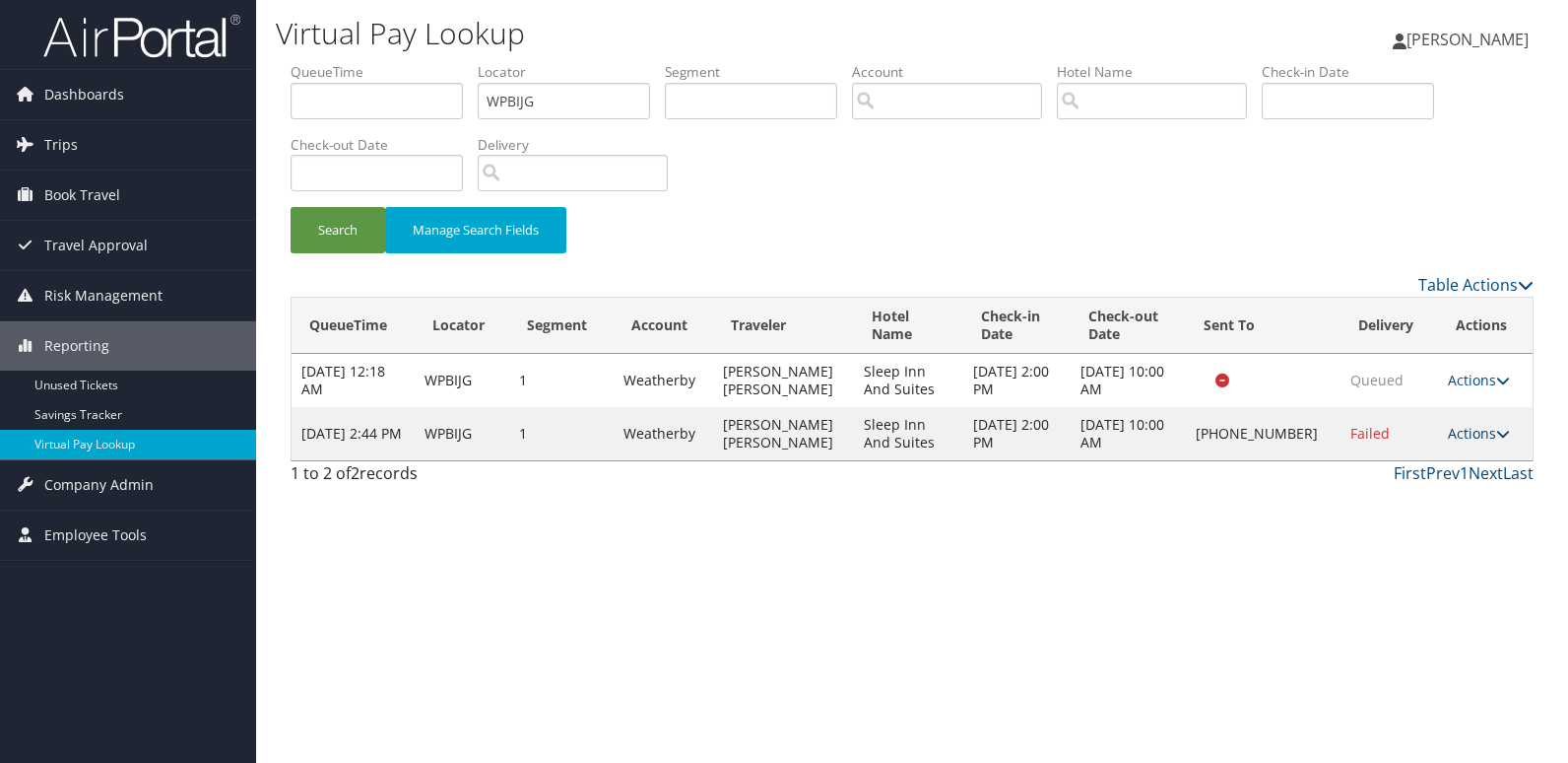
click at [1469, 438] on link "Actions" at bounding box center [1478, 433] width 62 height 19
click at [1408, 473] on link "Resend" at bounding box center [1414, 463] width 168 height 34
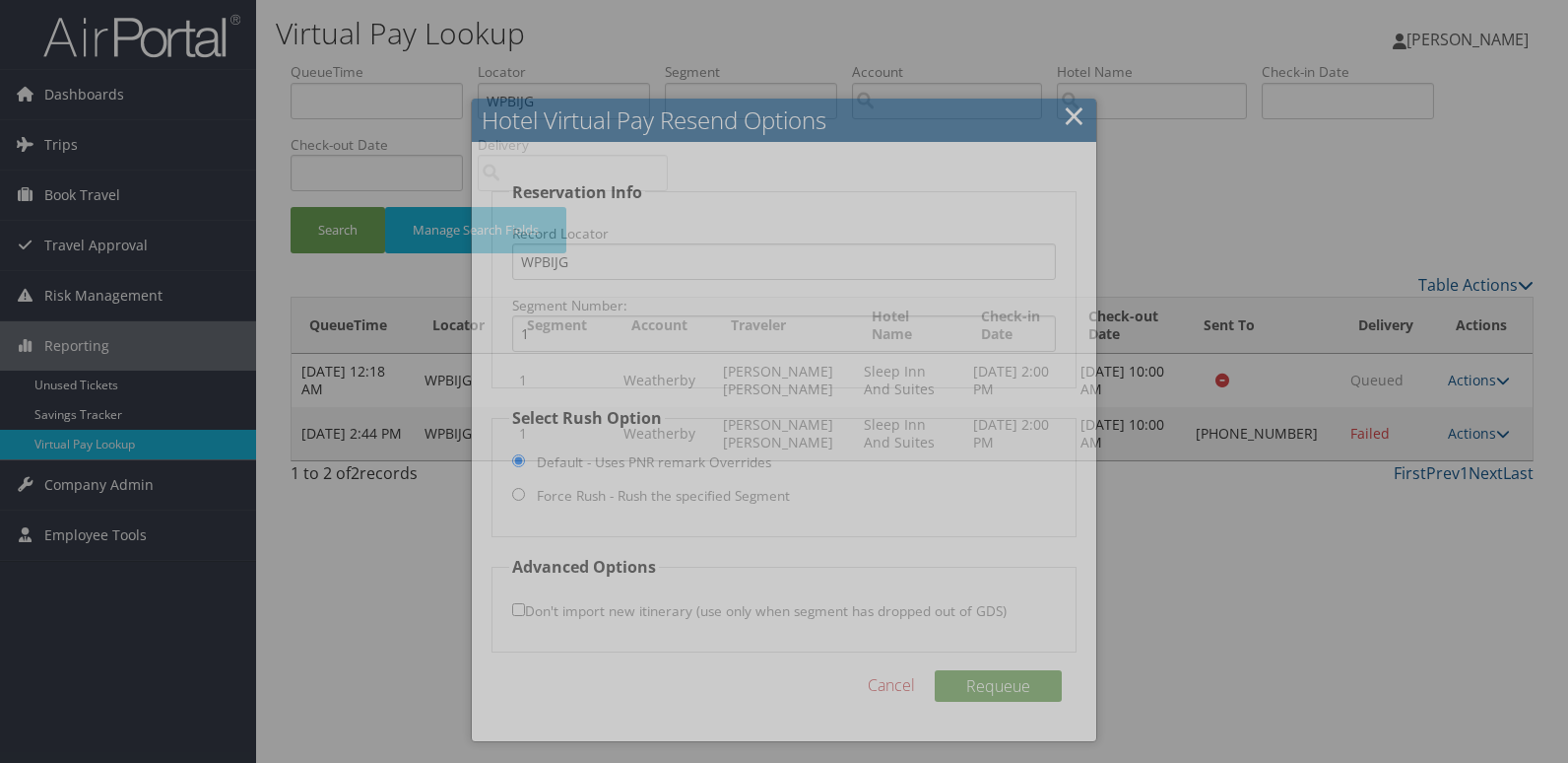
click at [1379, 431] on div at bounding box center [784, 382] width 1568 height 763
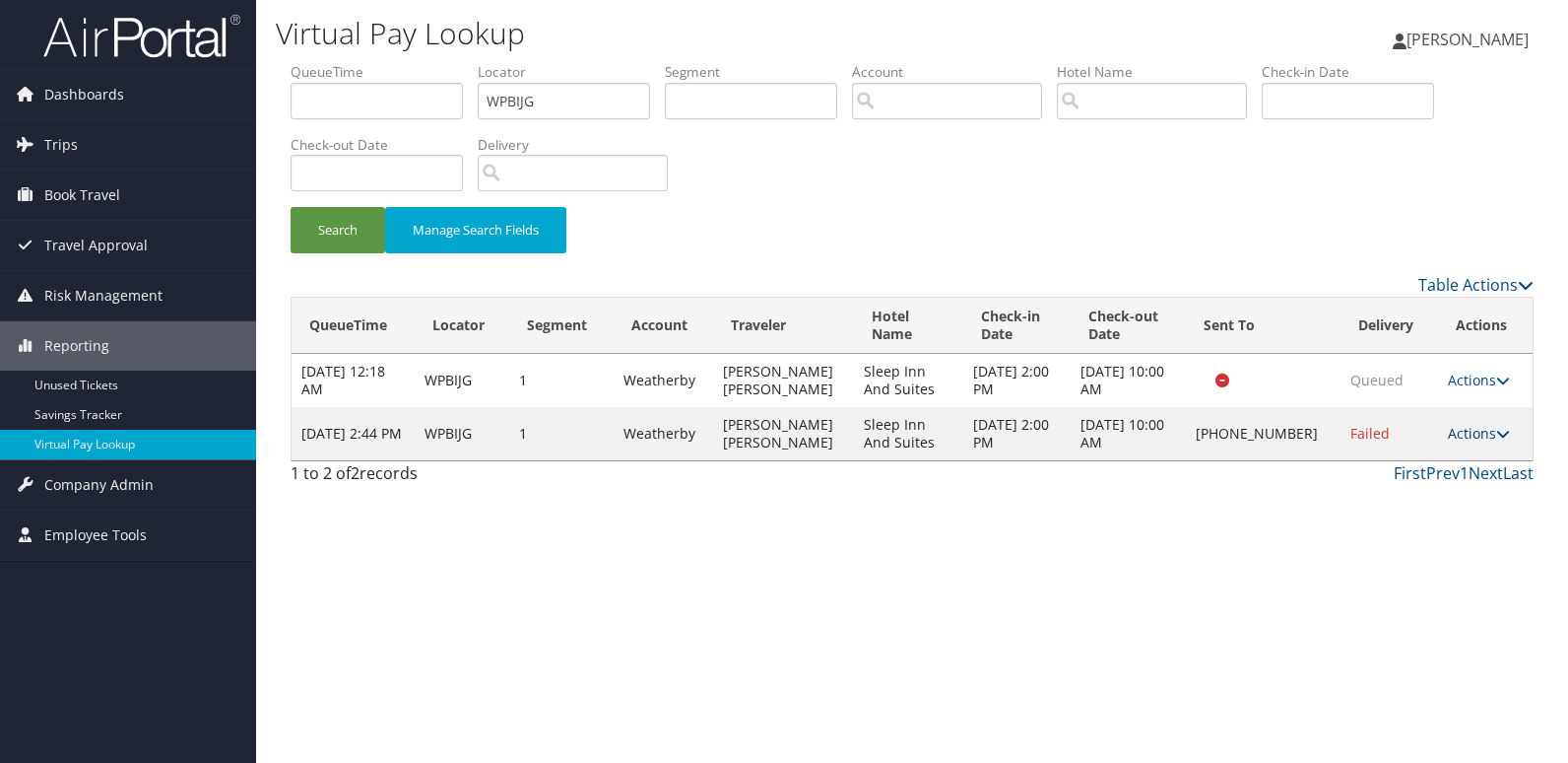
click at [1456, 427] on link "Actions" at bounding box center [1478, 433] width 62 height 19
click at [1398, 500] on link "Logs" at bounding box center [1414, 495] width 168 height 34
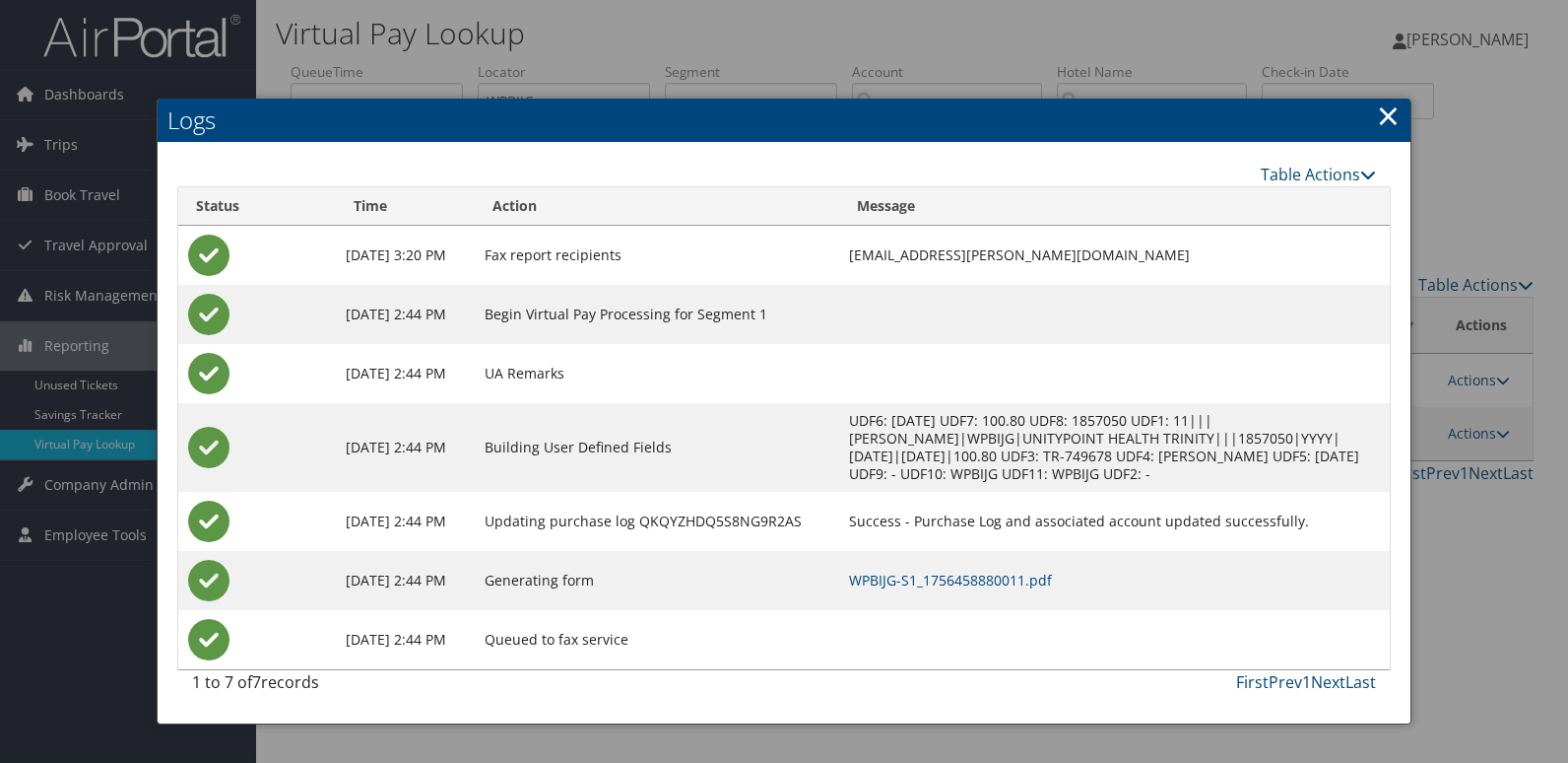
click at [1004, 589] on td "WPBIJG-S1_1756458880011.pdf" at bounding box center [1114, 580] width 550 height 59
click at [1019, 576] on link "WPBIJG-S1_1756458880011.pdf" at bounding box center [949, 579] width 203 height 19
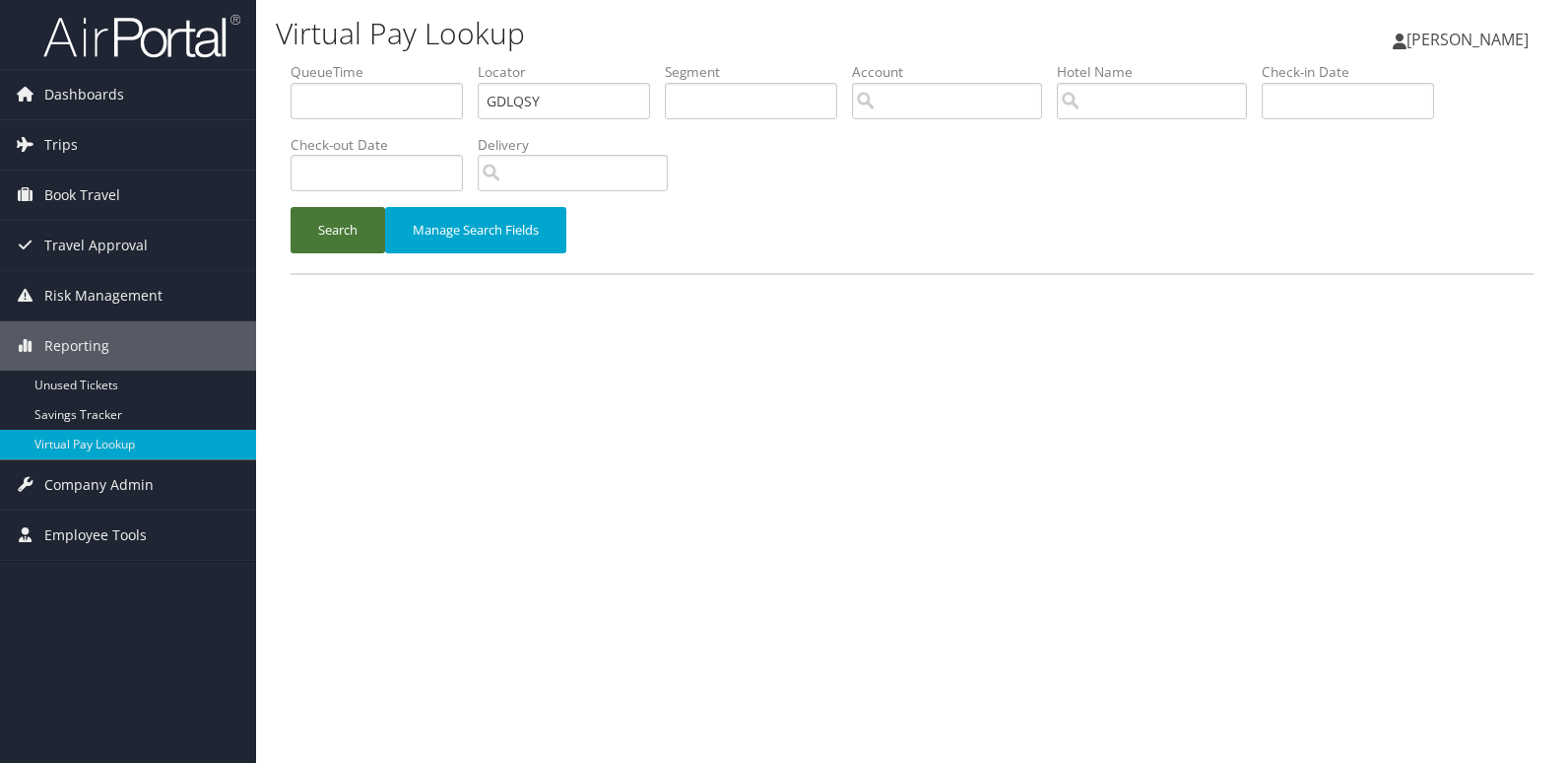
click at [332, 235] on button "Search" at bounding box center [338, 229] width 95 height 46
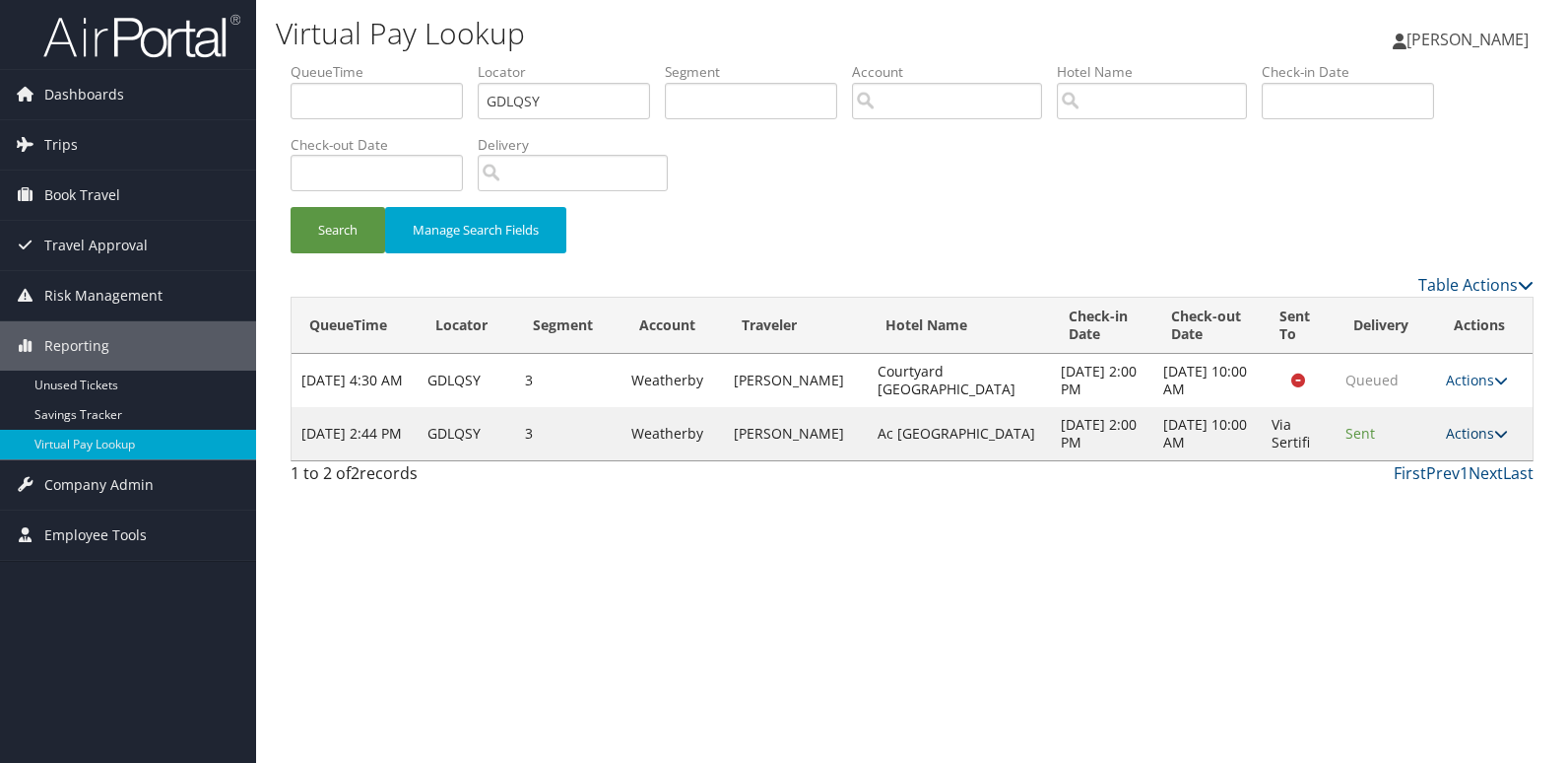
click at [1479, 435] on link "Actions" at bounding box center [1476, 433] width 62 height 19
click at [1411, 484] on link "Logs" at bounding box center [1440, 495] width 124 height 34
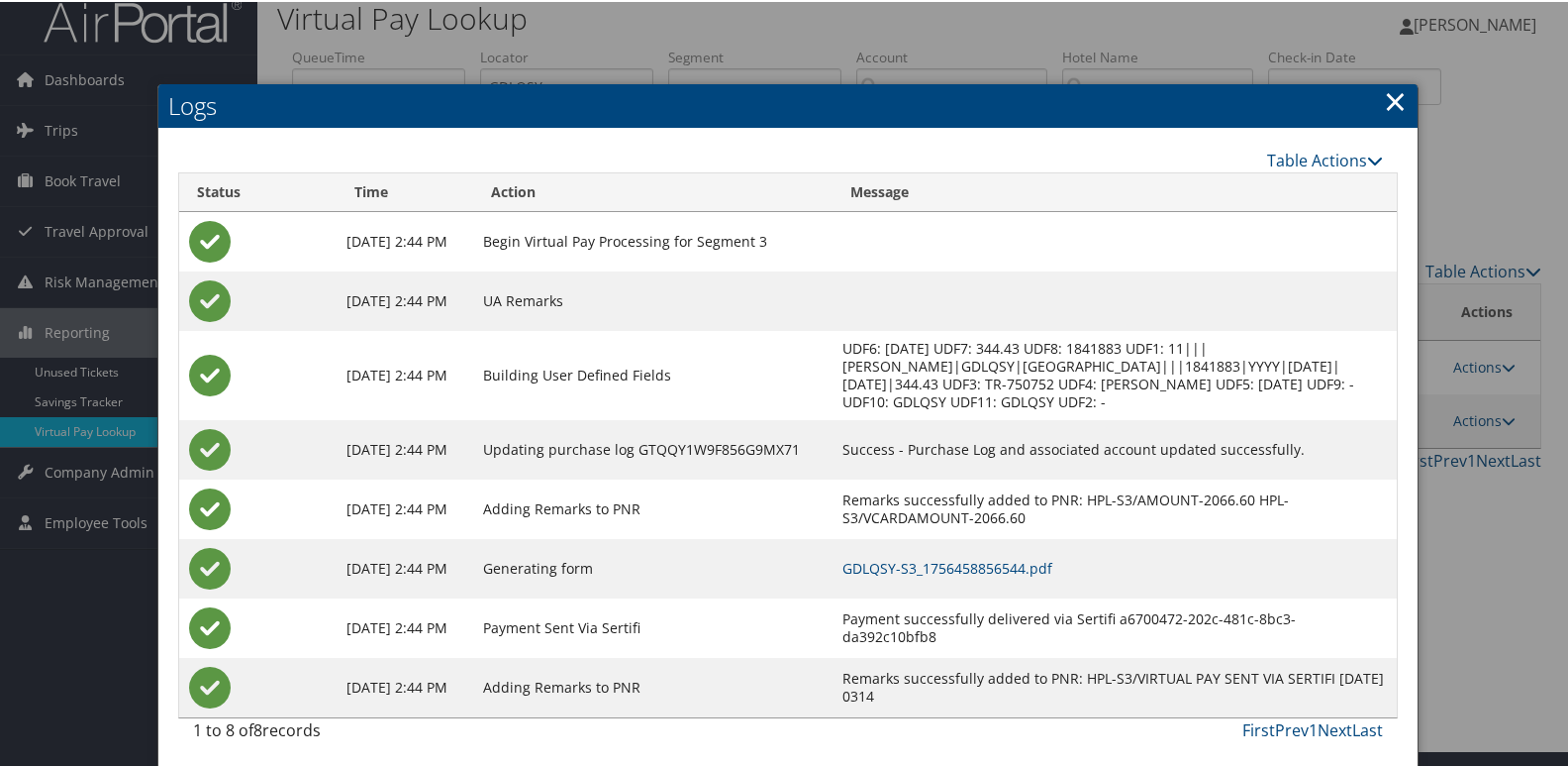
scroll to position [21, 0]
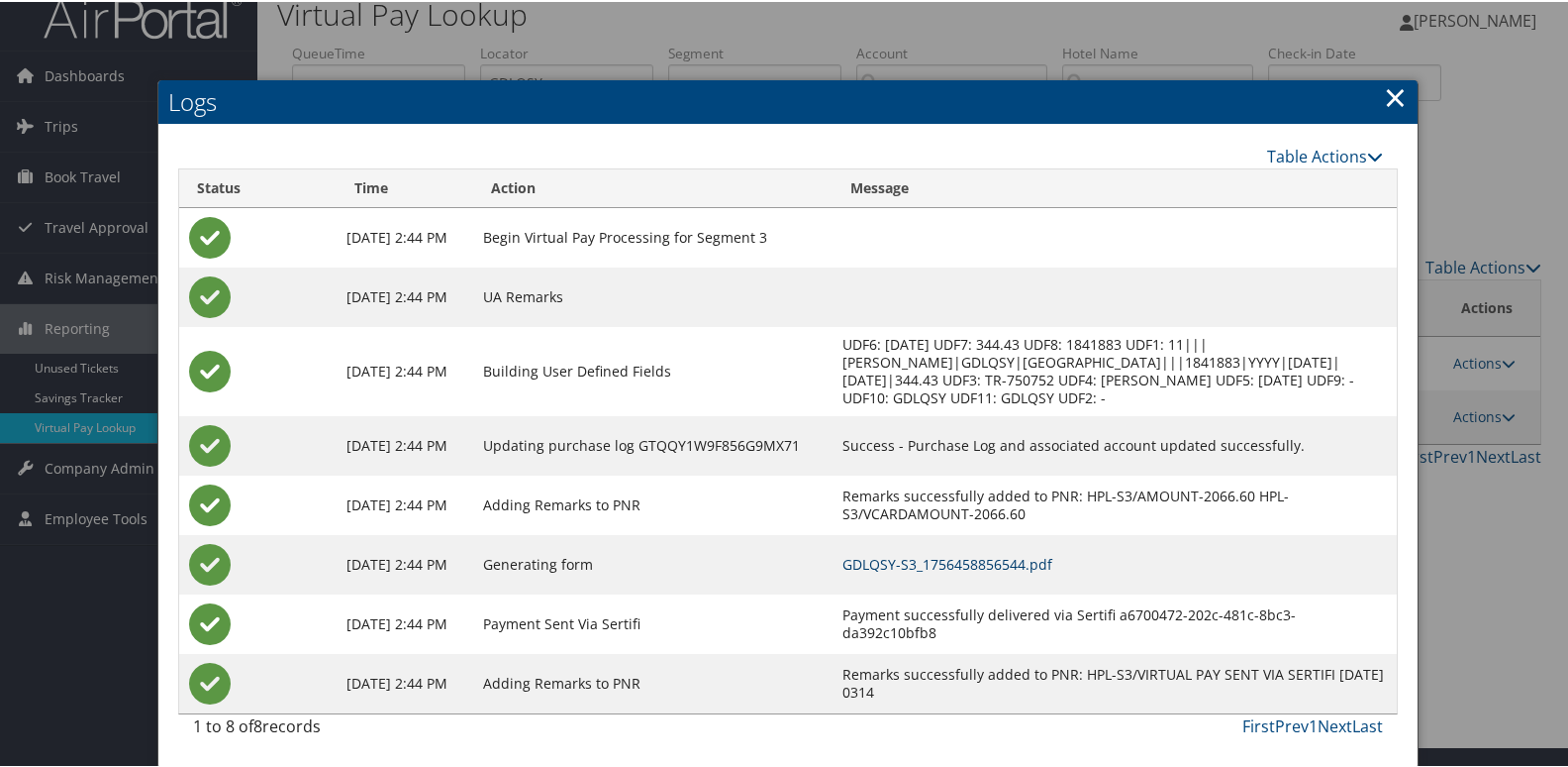
click at [1006, 564] on link "GDLQSY-S3_1756458856544.pdf" at bounding box center [946, 561] width 210 height 19
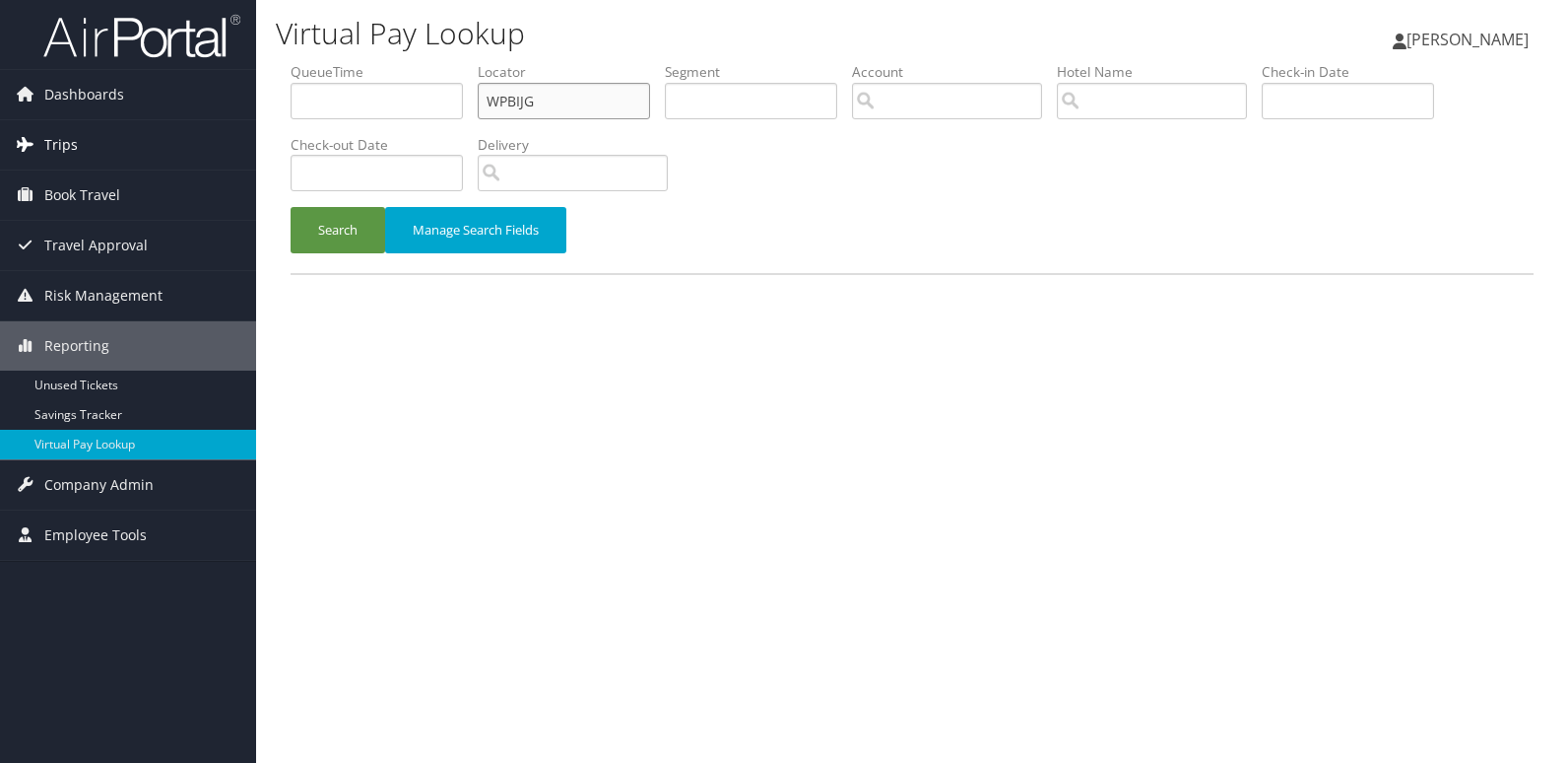
drag, startPoint x: 548, startPoint y: 99, endPoint x: 153, endPoint y: 166, distance: 400.6
click at [153, 166] on div "Dashboards AirPortal 360™ (Manager) My Travel Dashboard Trips Airtinerary® Look…" at bounding box center [784, 382] width 1568 height 763
paste input "NMQWFE"
type input "NMQWFE"
click at [335, 229] on button "Search" at bounding box center [338, 229] width 95 height 46
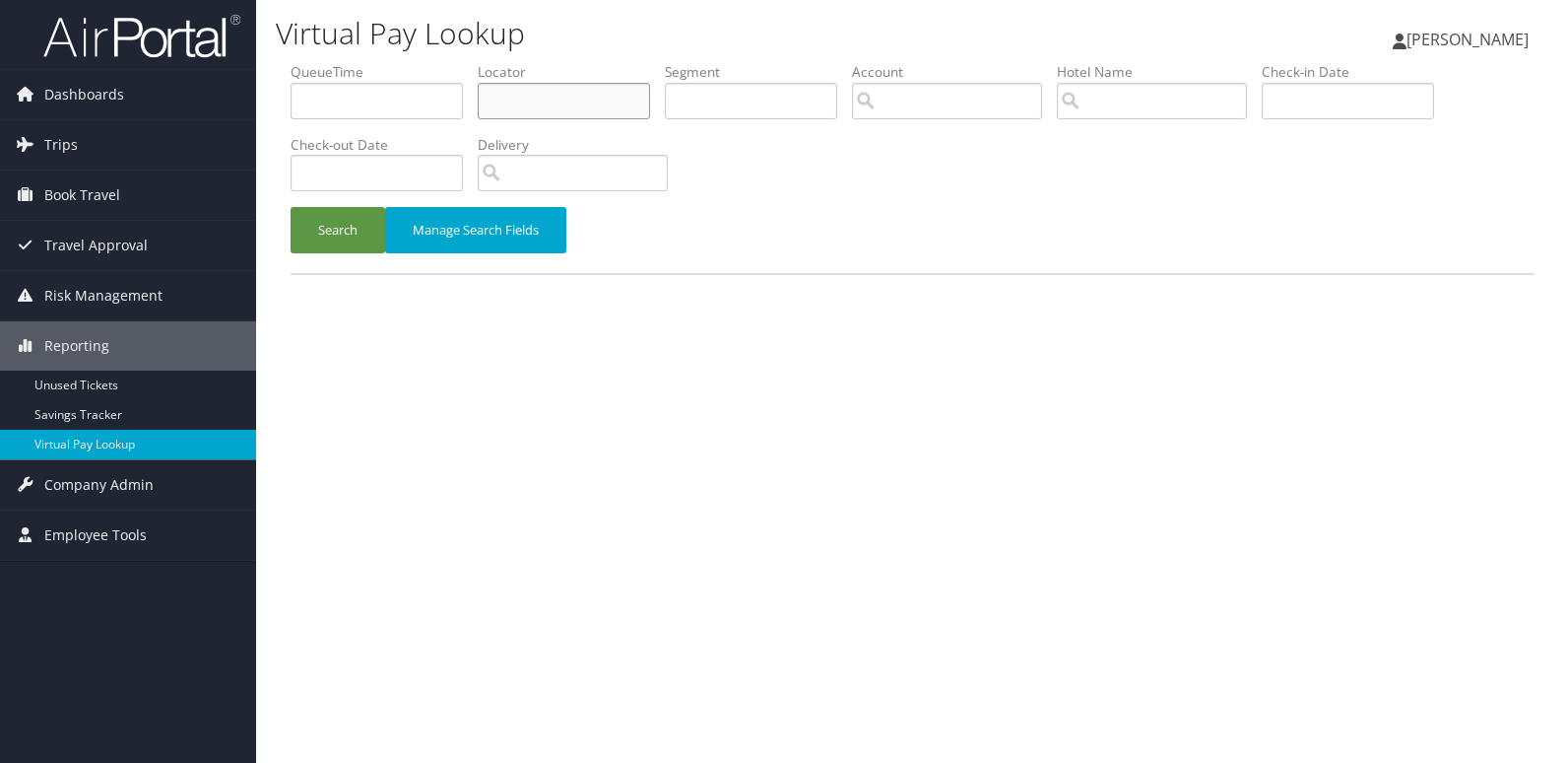
click at [515, 88] on input "text" at bounding box center [563, 101] width 172 height 37
paste input "NMQWFE"
type input "NMQWFE"
click at [340, 223] on button "Search" at bounding box center [338, 229] width 95 height 46
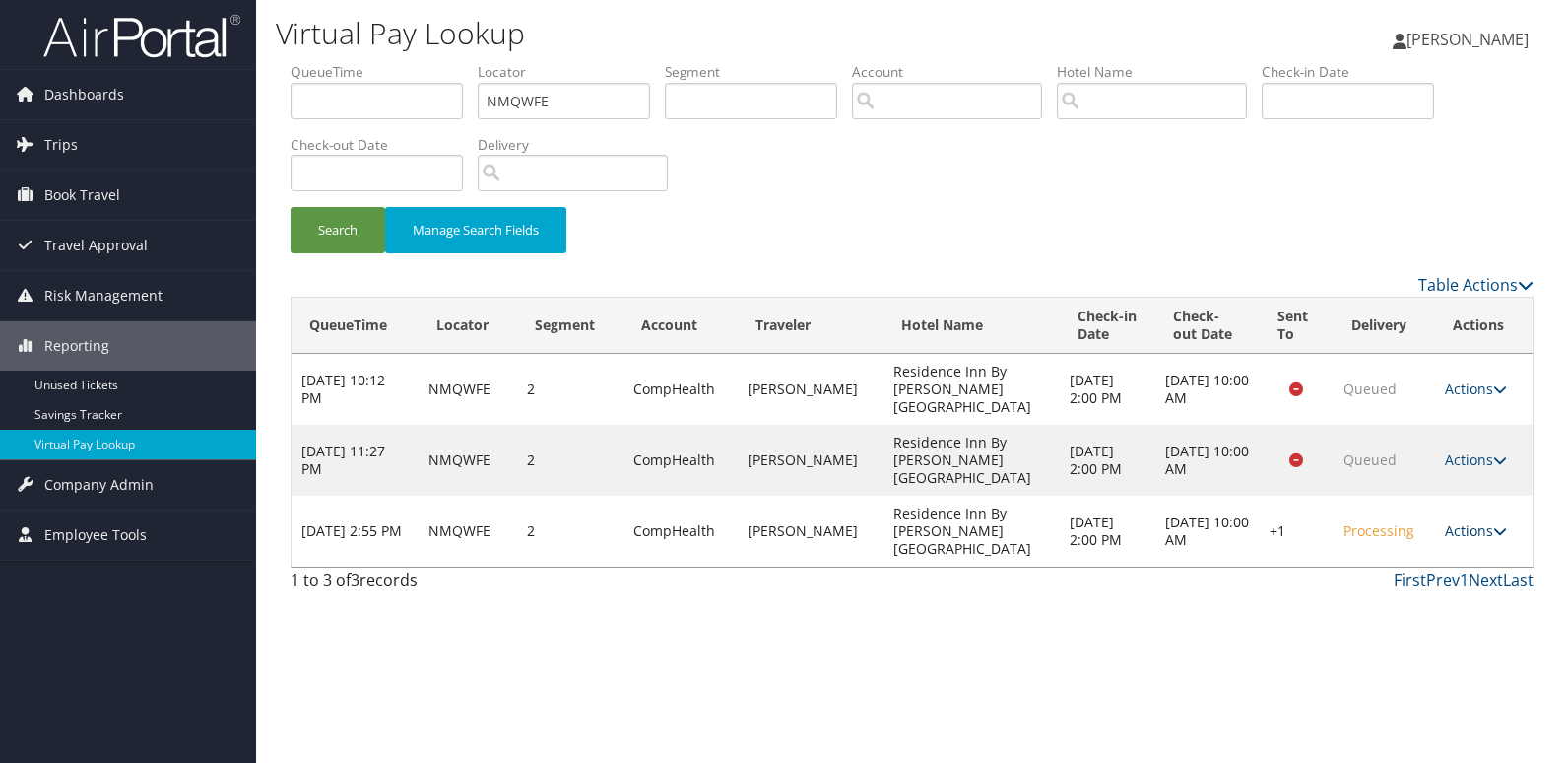
click at [1444, 521] on link "Actions" at bounding box center [1475, 530] width 62 height 19
click at [1405, 575] on link "Delivery Information" at bounding box center [1416, 582] width 168 height 34
click at [1315, 567] on div "1 to 3 of 3 records First Prev 1 Next Last" at bounding box center [912, 584] width 1273 height 34
click at [1449, 521] on link "Actions" at bounding box center [1475, 530] width 62 height 19
click at [1401, 559] on link "Logs" at bounding box center [1416, 549] width 168 height 34
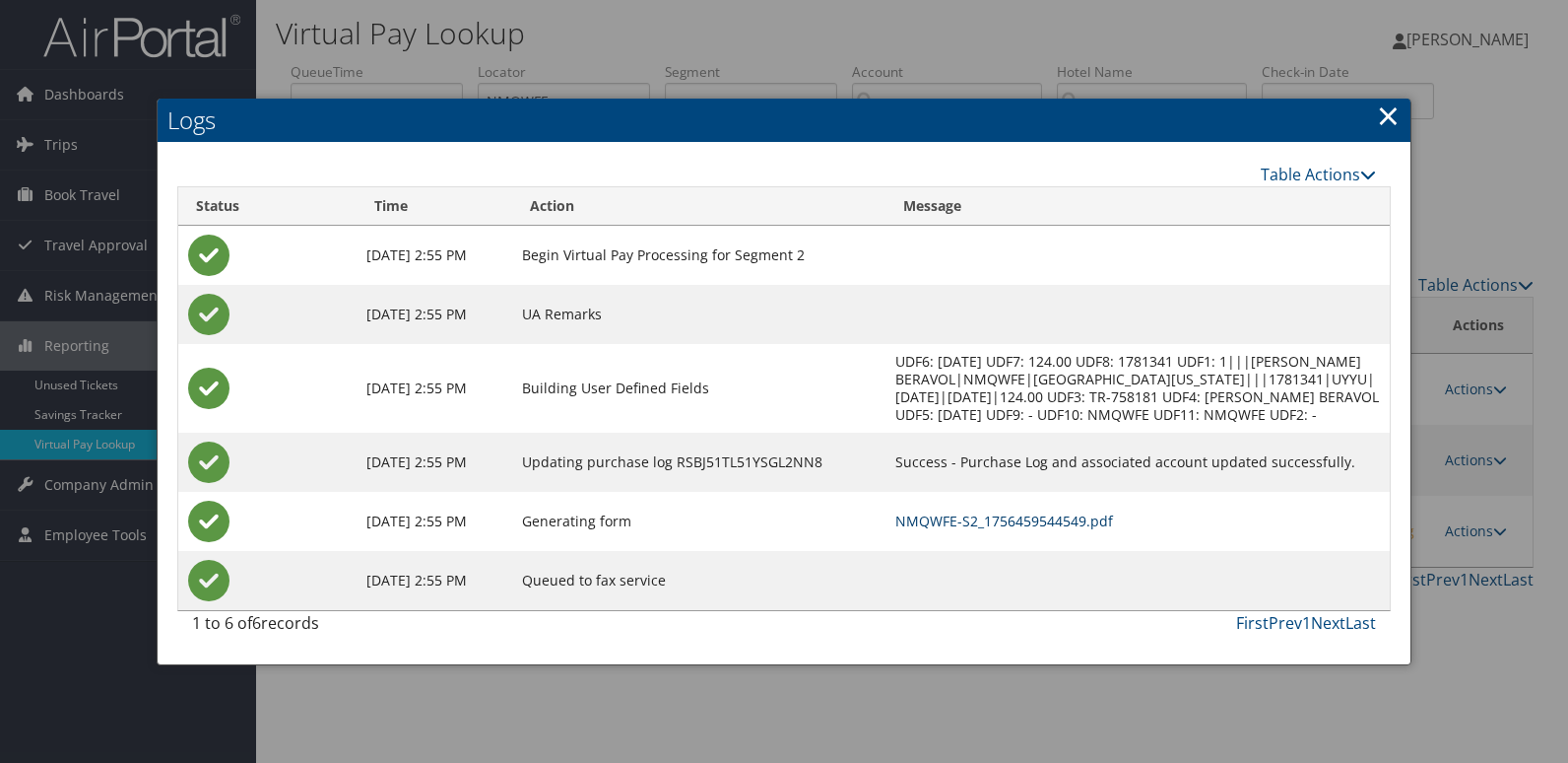
click at [959, 530] on link "NMQWFE-S2_1756459544549.pdf" at bounding box center [1004, 520] width 217 height 19
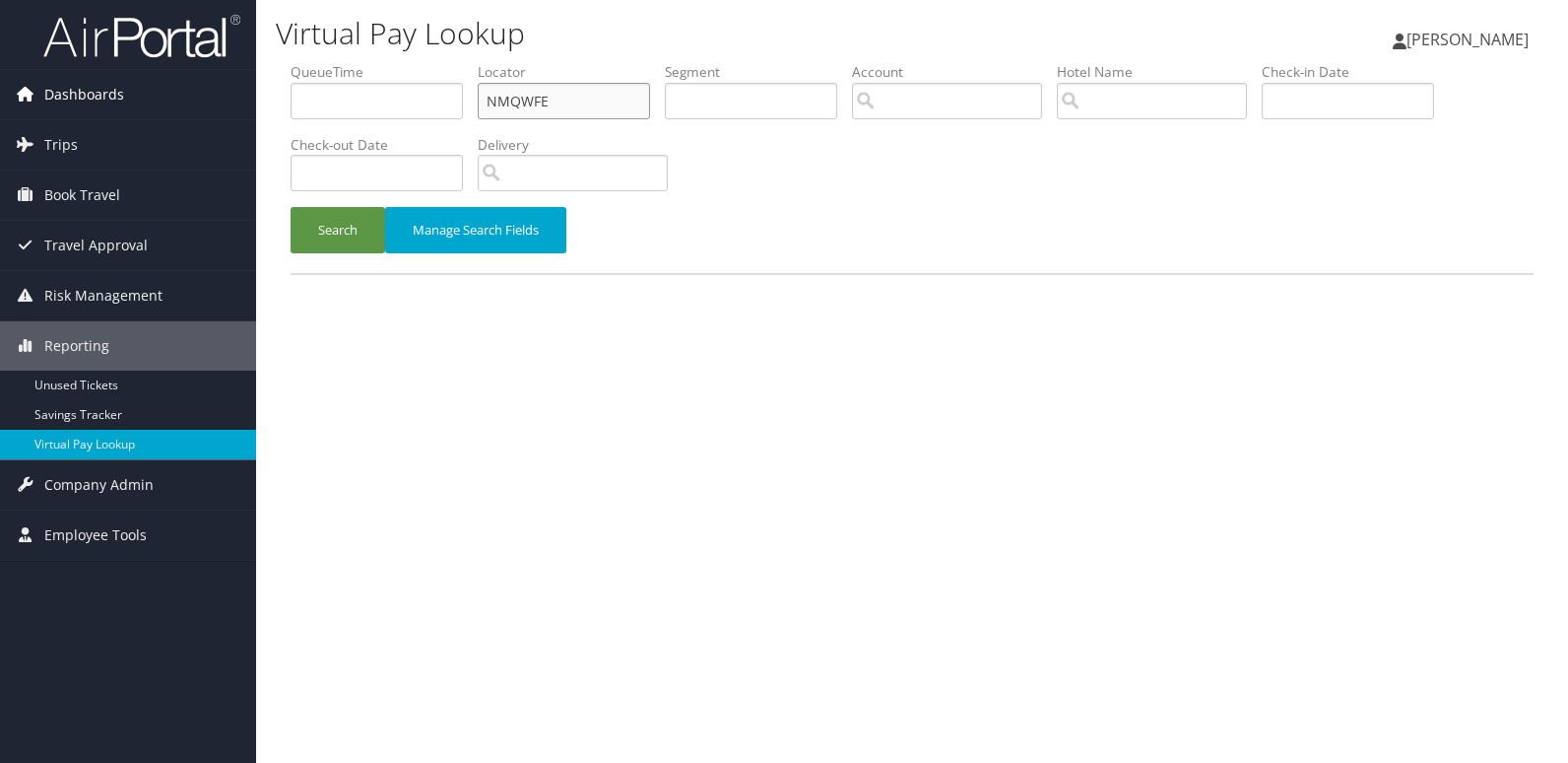
drag, startPoint x: 356, startPoint y: 97, endPoint x: 245, endPoint y: 97, distance: 111.0
click at [245, 97] on div "Dashboards AirPortal 360™ (Manager) My Travel Dashboard Trips Airtinerary® Look…" at bounding box center [784, 382] width 1568 height 763
type input "YAMHQS"
click at [366, 235] on button "Search" at bounding box center [338, 229] width 95 height 46
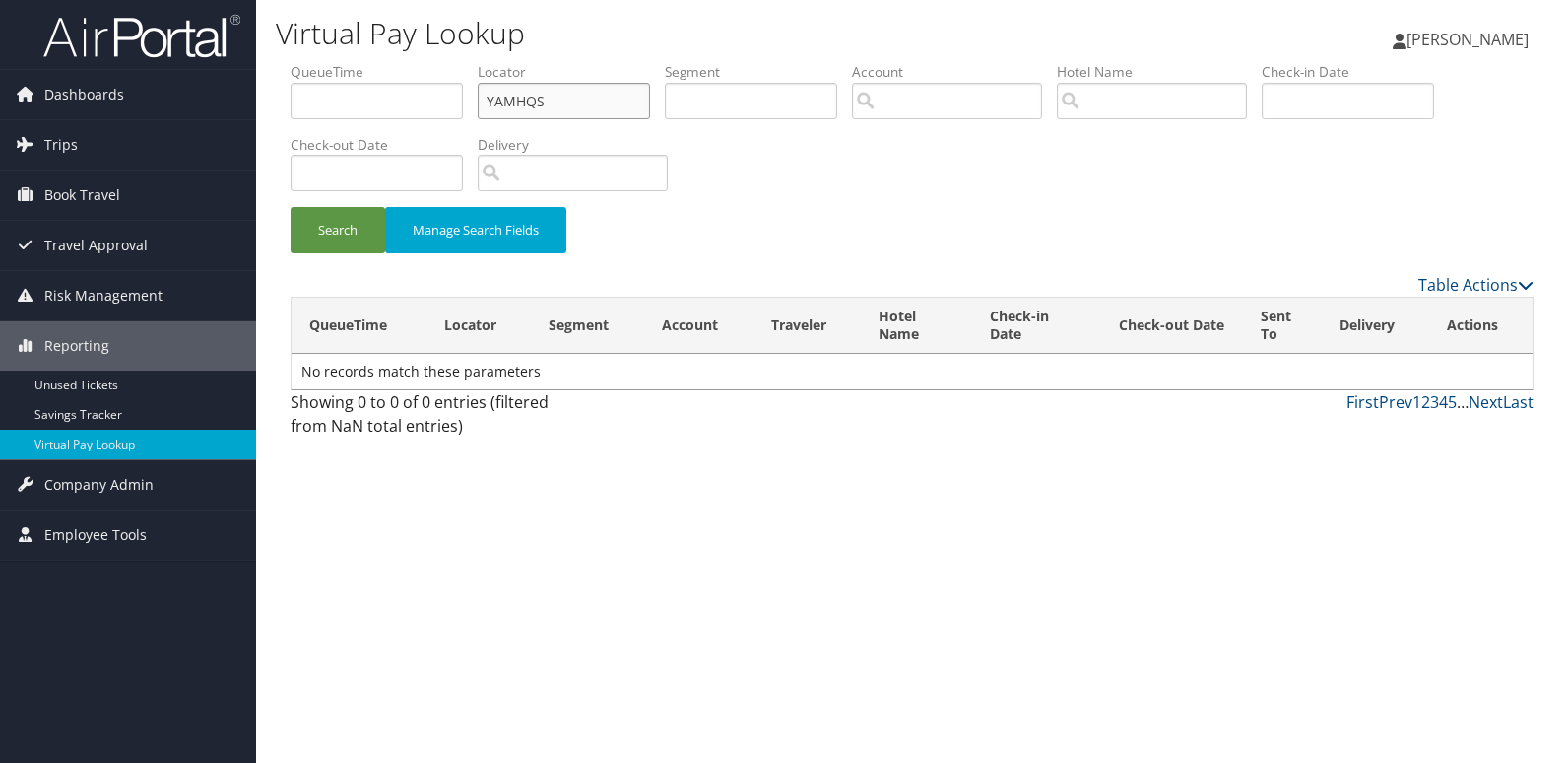
drag, startPoint x: 582, startPoint y: 89, endPoint x: 311, endPoint y: 95, distance: 271.1
click at [311, 62] on ul "QueueTime Locator YAMHQS Segment Account Traveler Hotel Name Check-in Date Chec…" at bounding box center [912, 62] width 1243 height 0
click at [108, 96] on span "Dashboards" at bounding box center [84, 95] width 80 height 49
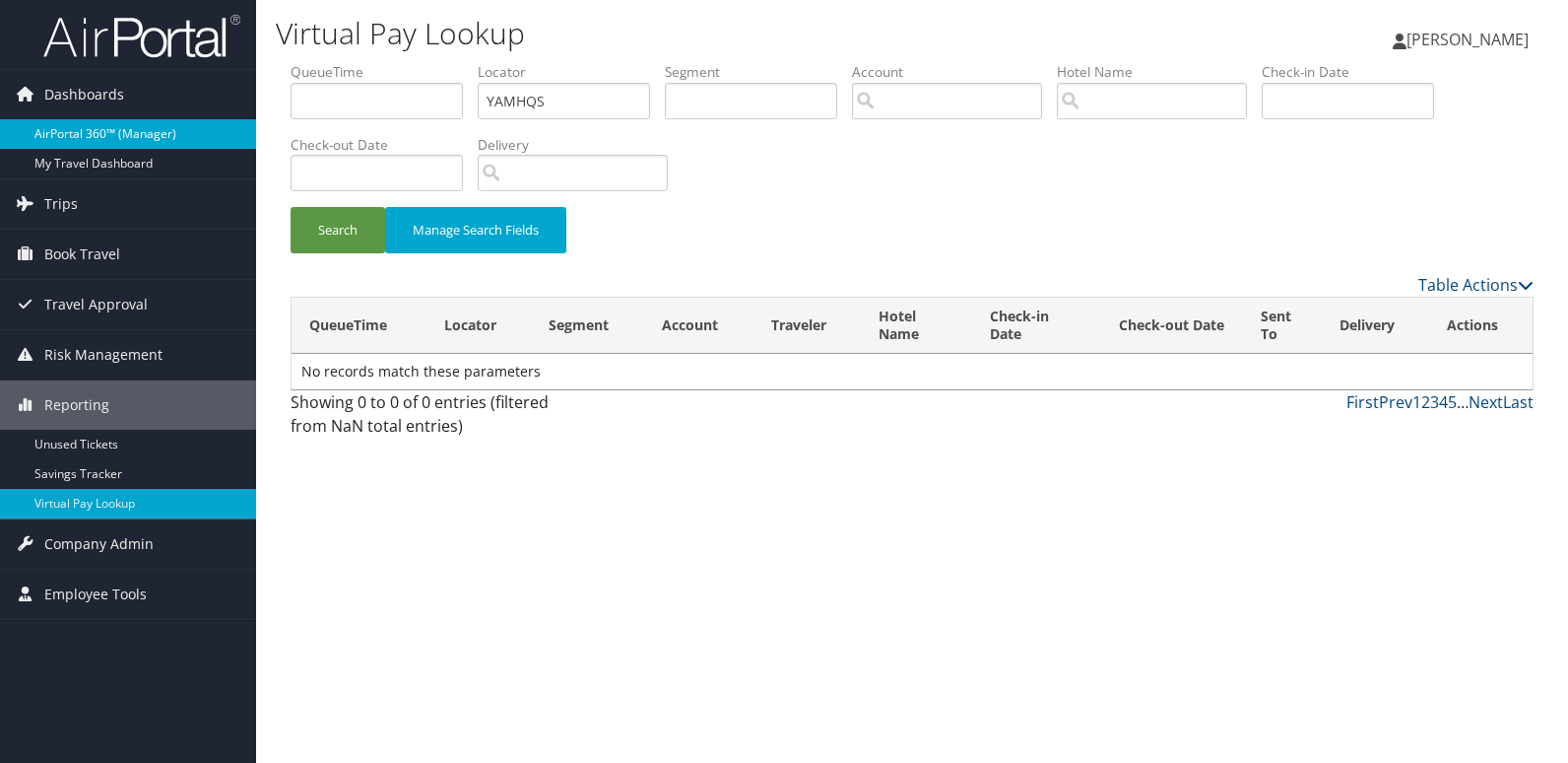
click at [113, 124] on link "AirPortal 360™ (Manager)" at bounding box center [127, 134] width 256 height 30
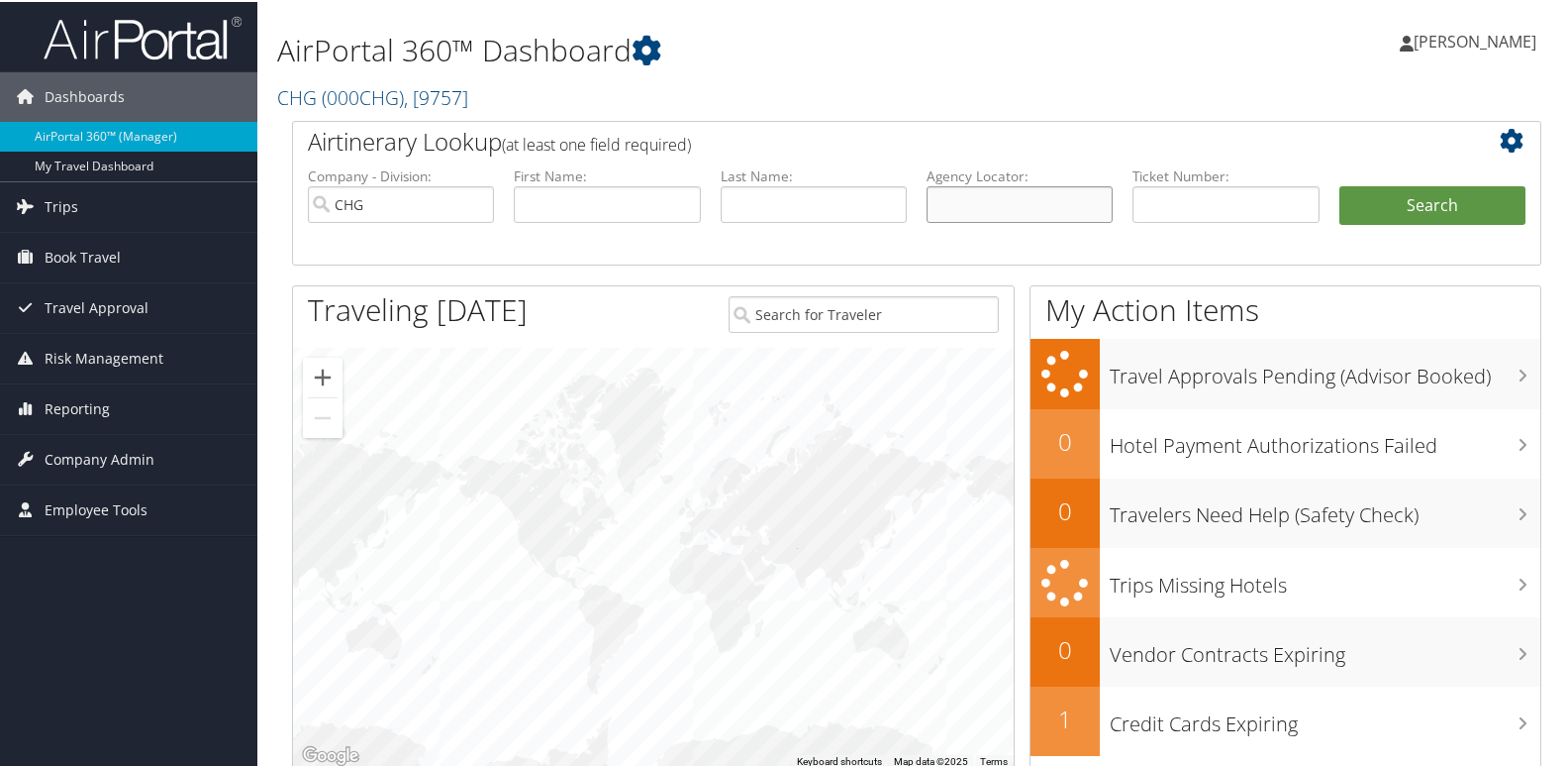
click at [1004, 197] on input "text" at bounding box center [1019, 202] width 186 height 37
paste input "YAMHQS"
type input "YAMHQS"
click at [1361, 213] on button "Search" at bounding box center [1432, 204] width 186 height 40
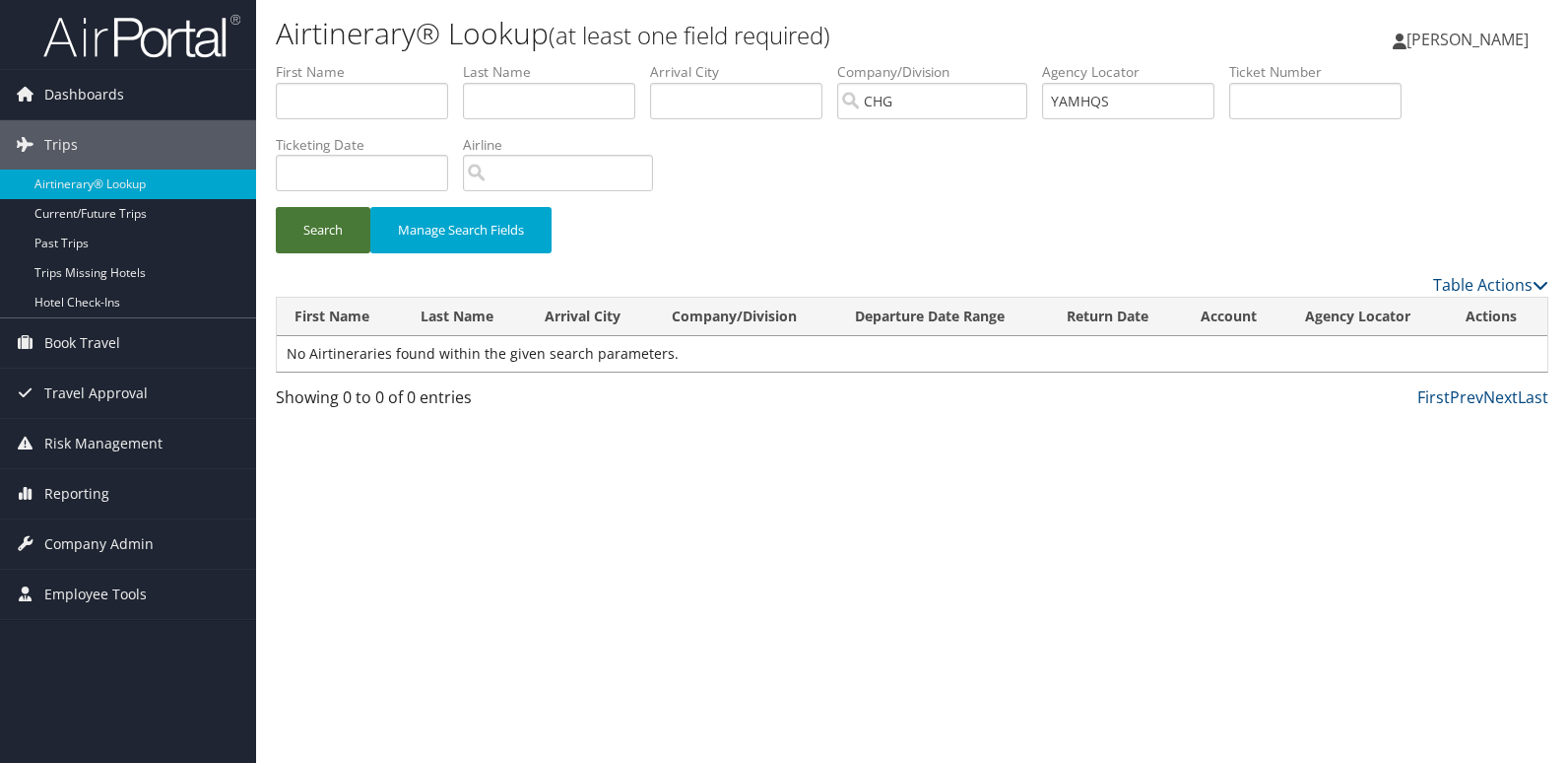
click at [323, 233] on button "Search" at bounding box center [323, 229] width 95 height 46
click at [1127, 107] on input "YAMHQS" at bounding box center [1128, 101] width 172 height 37
drag, startPoint x: 1125, startPoint y: 97, endPoint x: 1006, endPoint y: 106, distance: 119.3
click at [1006, 62] on ul "First Name Last Name Departure City Arrival City Company/Division CHG Airport/C…" at bounding box center [912, 62] width 1273 height 0
drag, startPoint x: 1157, startPoint y: 99, endPoint x: 782, endPoint y: 129, distance: 376.2
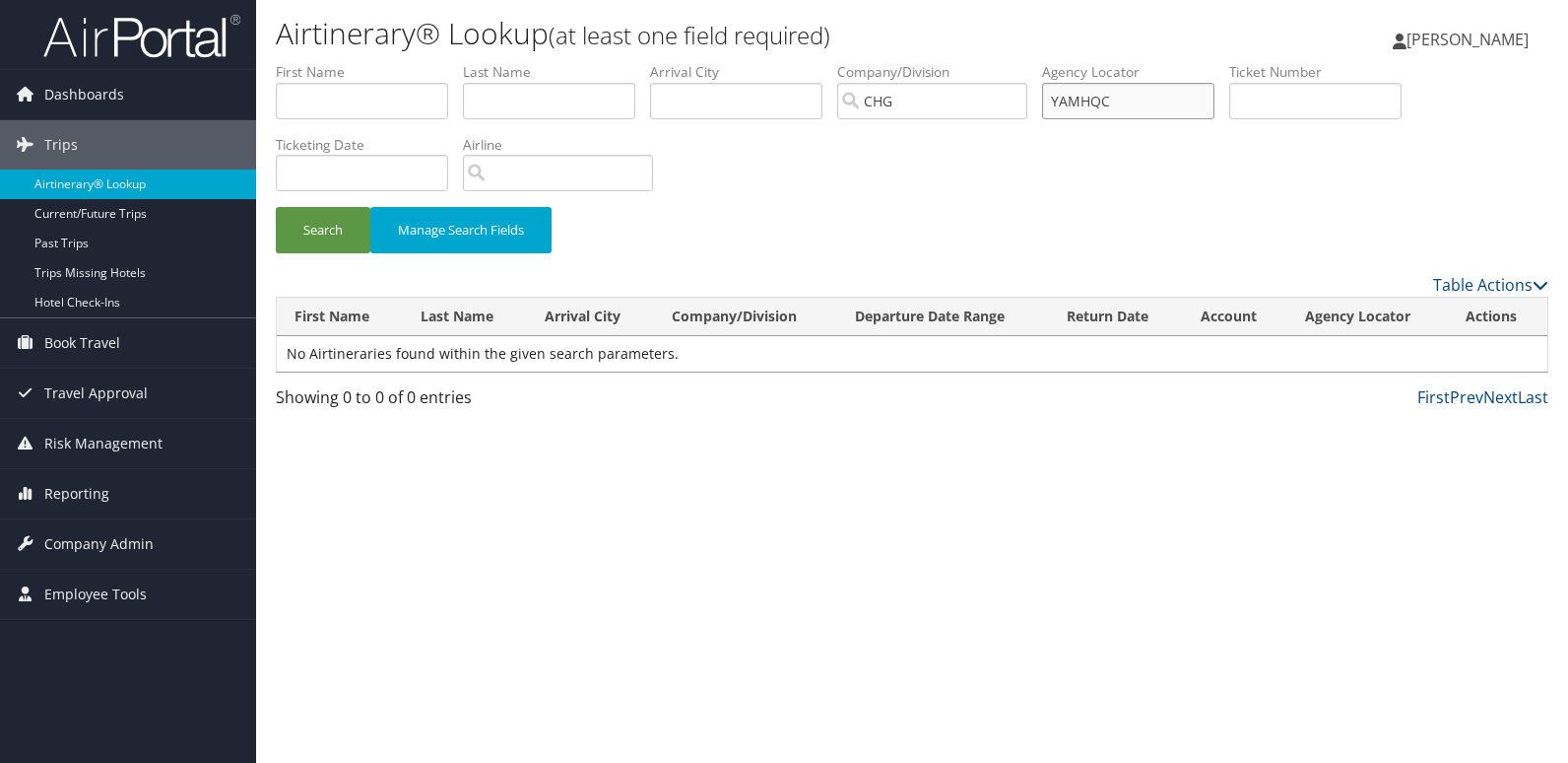
click at [782, 62] on ul "First Name Last Name Departure City Arrival City Company/Division CHG Airport/C…" at bounding box center [912, 62] width 1273 height 0
type input "YAMHQC"
click at [81, 486] on span "Reporting" at bounding box center [77, 493] width 65 height 49
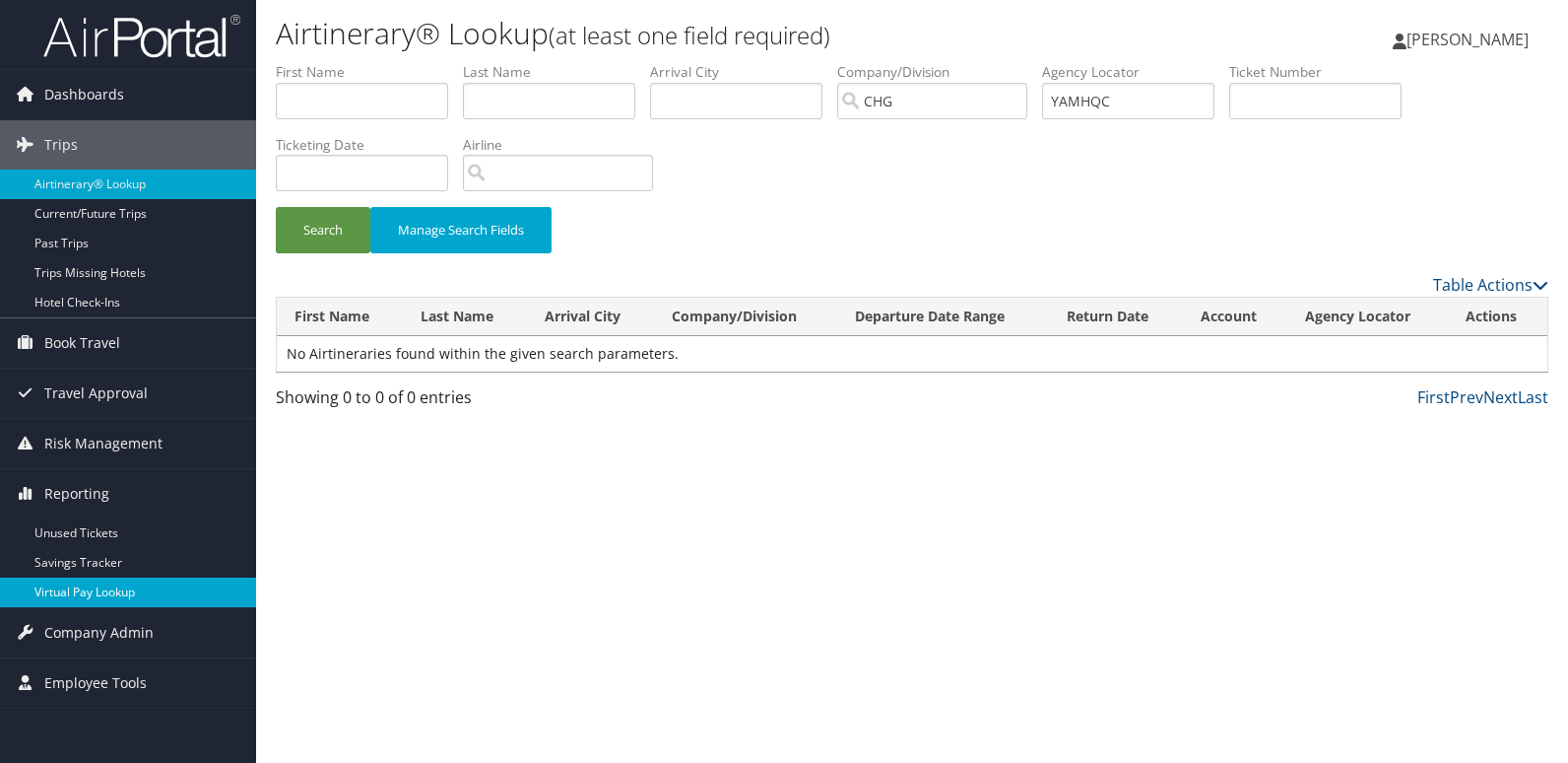
click at [62, 598] on link "Virtual Pay Lookup" at bounding box center [127, 592] width 256 height 30
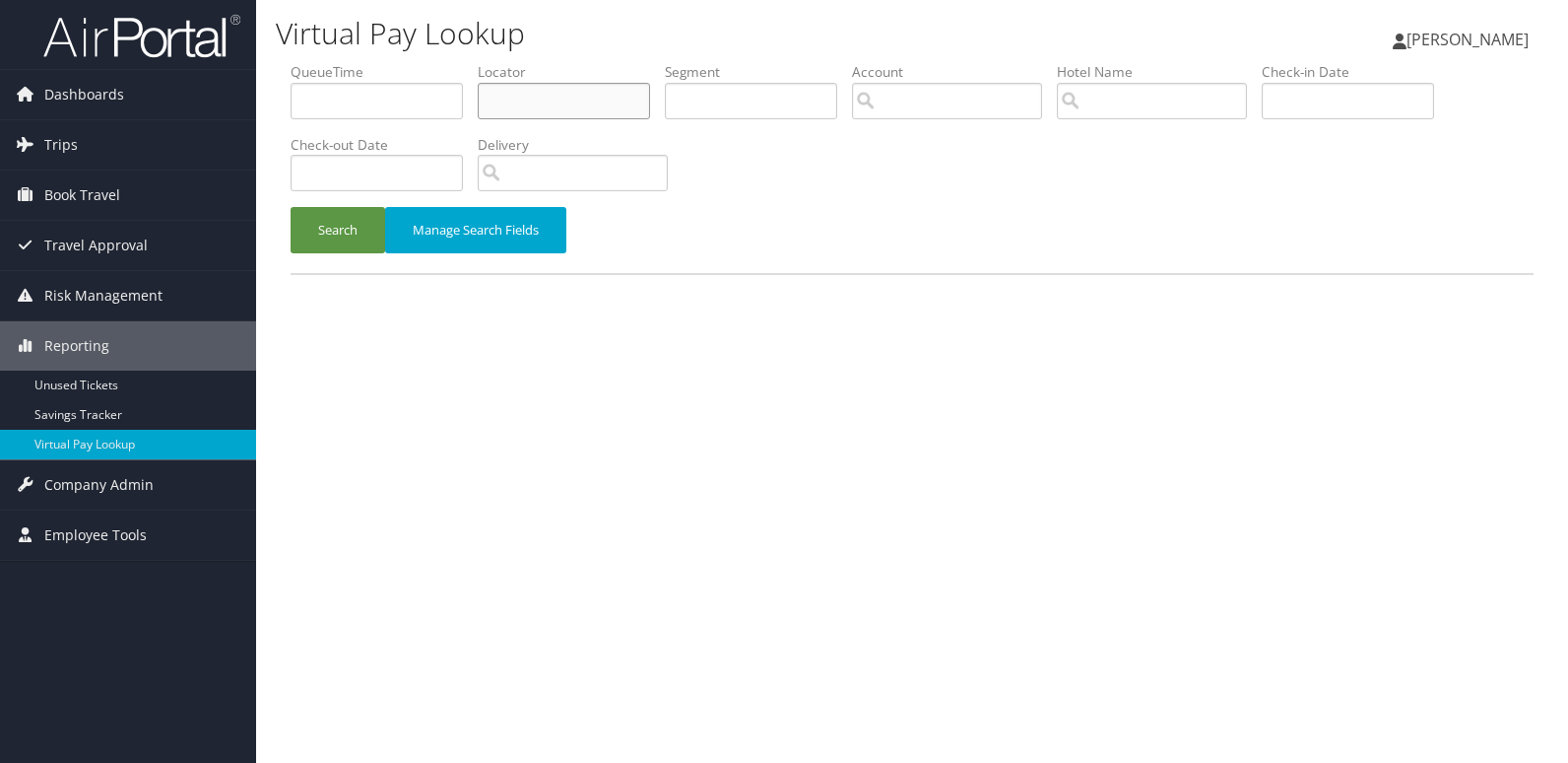
click at [552, 94] on input "text" at bounding box center [563, 101] width 172 height 37
paste input "YAMHQC"
type input "YAMHQC"
click at [356, 229] on button "Search" at bounding box center [338, 229] width 95 height 46
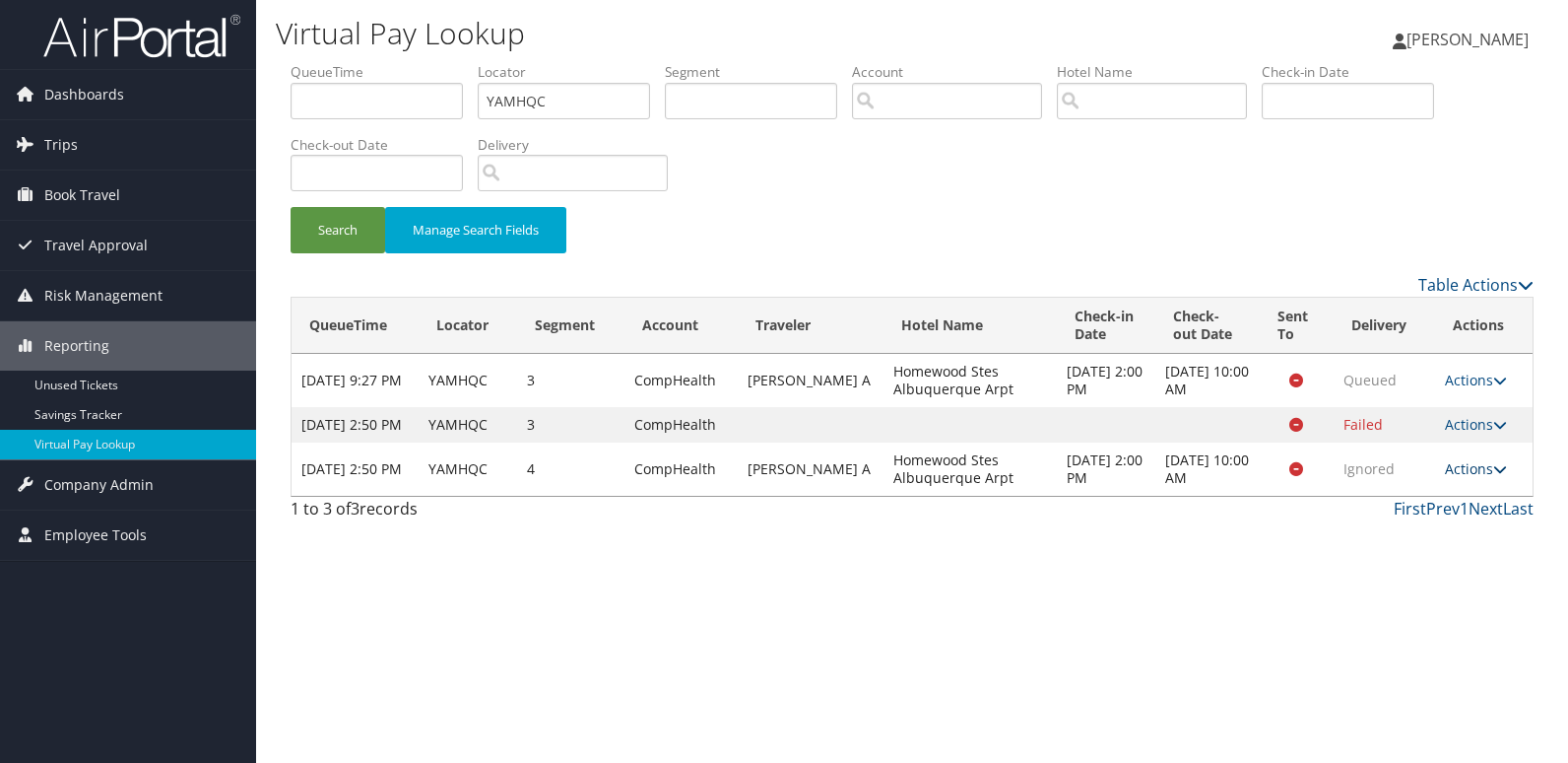
click at [1480, 477] on link "Actions" at bounding box center [1475, 468] width 62 height 19
click at [1428, 541] on link "Logs" at bounding box center [1439, 549] width 124 height 34
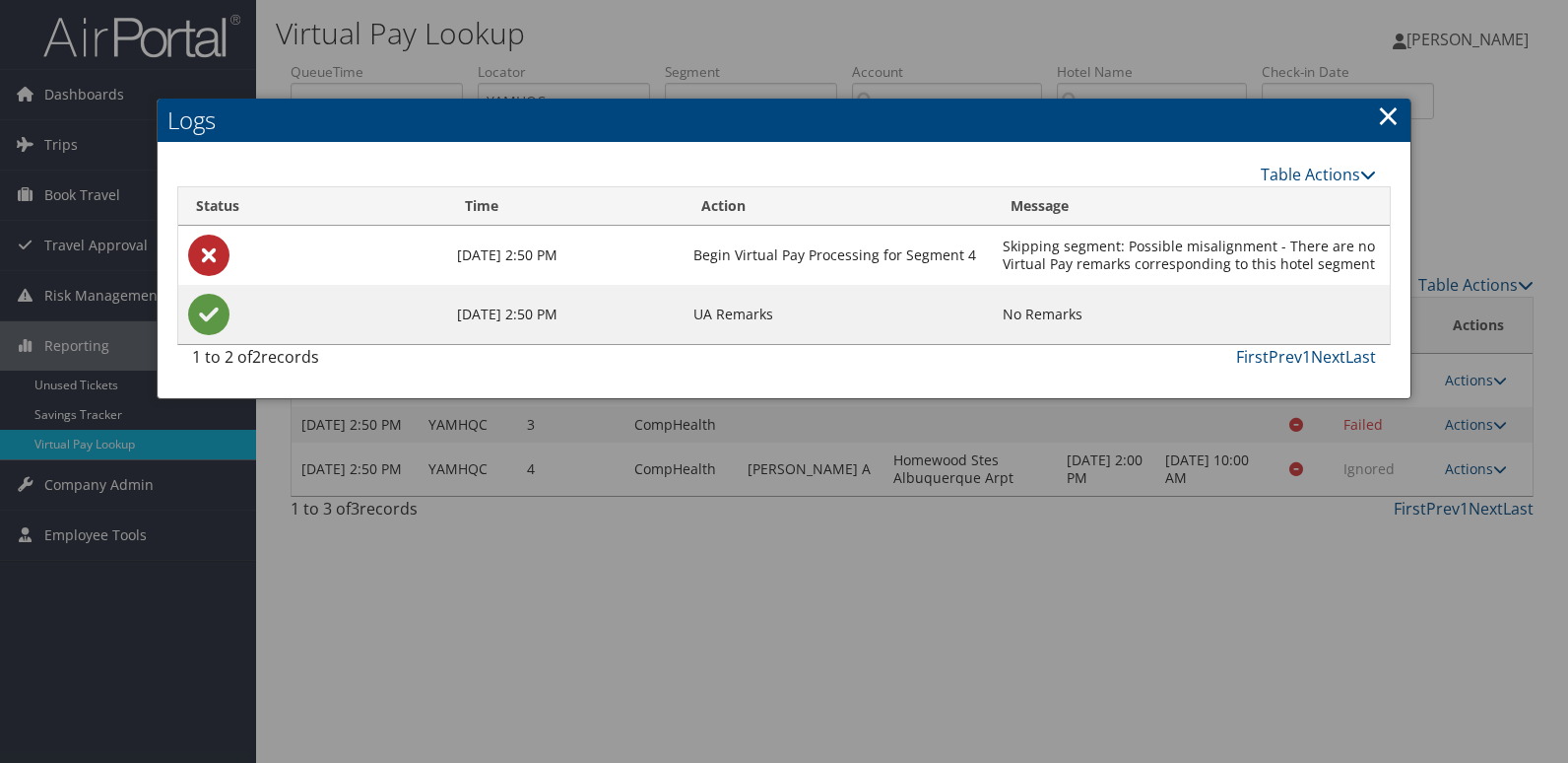
click at [1149, 510] on div at bounding box center [784, 382] width 1568 height 763
